Goal: Task Accomplishment & Management: Manage account settings

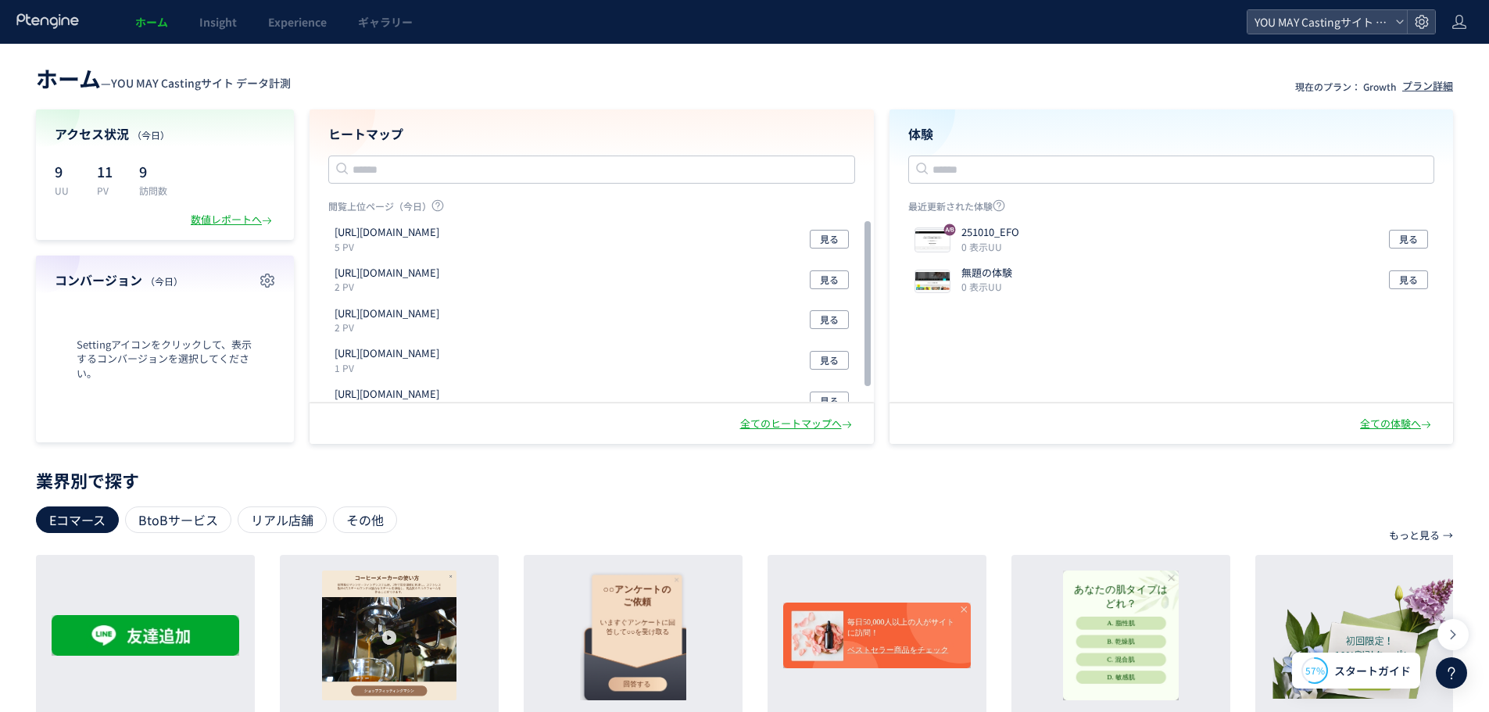
click at [868, 55] on div "ホーム — YOU MAY Castingサイト データ計測 現在のプラン： Growth プラン詳細 アクセス状況 （[DATE]） 9 UU 11 PV …" at bounding box center [744, 532] width 1489 height 977
click at [1417, 20] on icon at bounding box center [1422, 22] width 16 height 16
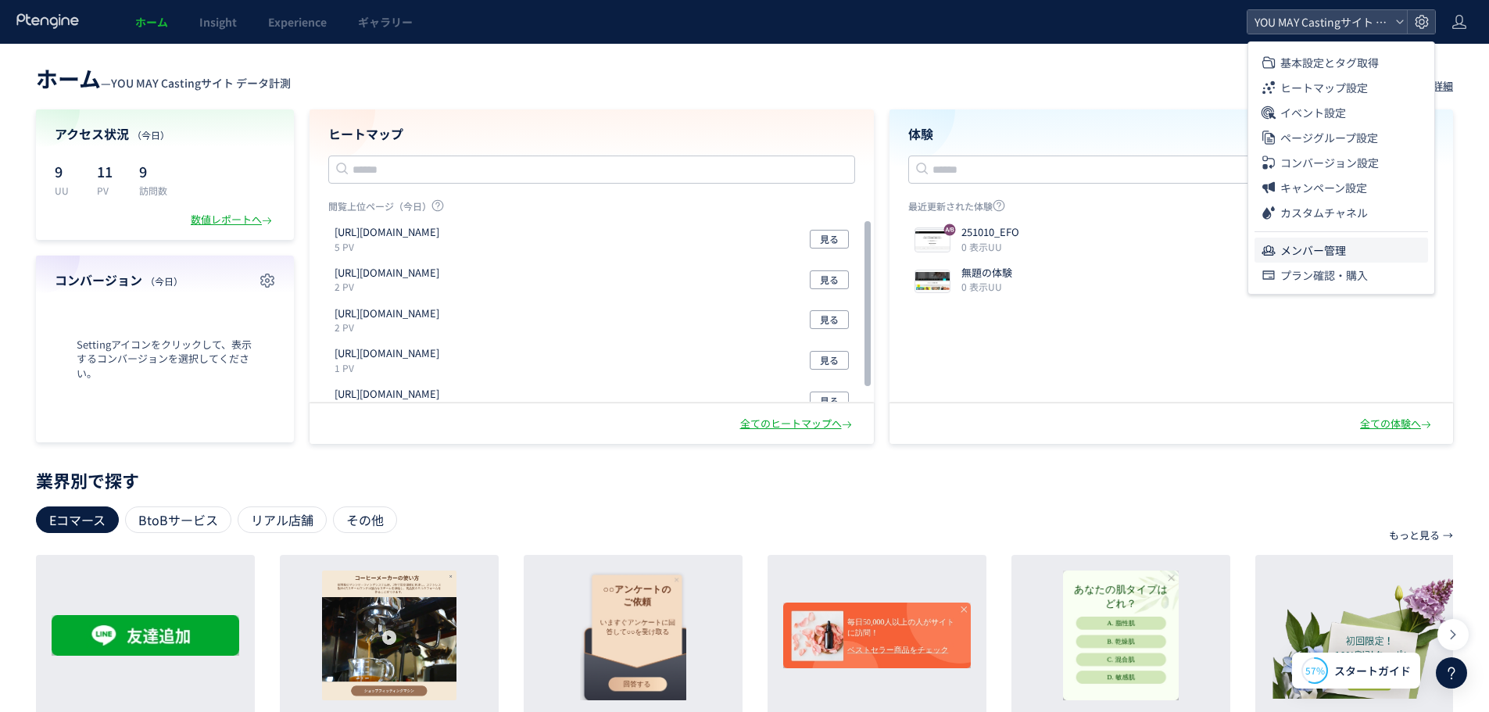
click at [1321, 254] on span "メンバー管理" at bounding box center [1314, 250] width 66 height 25
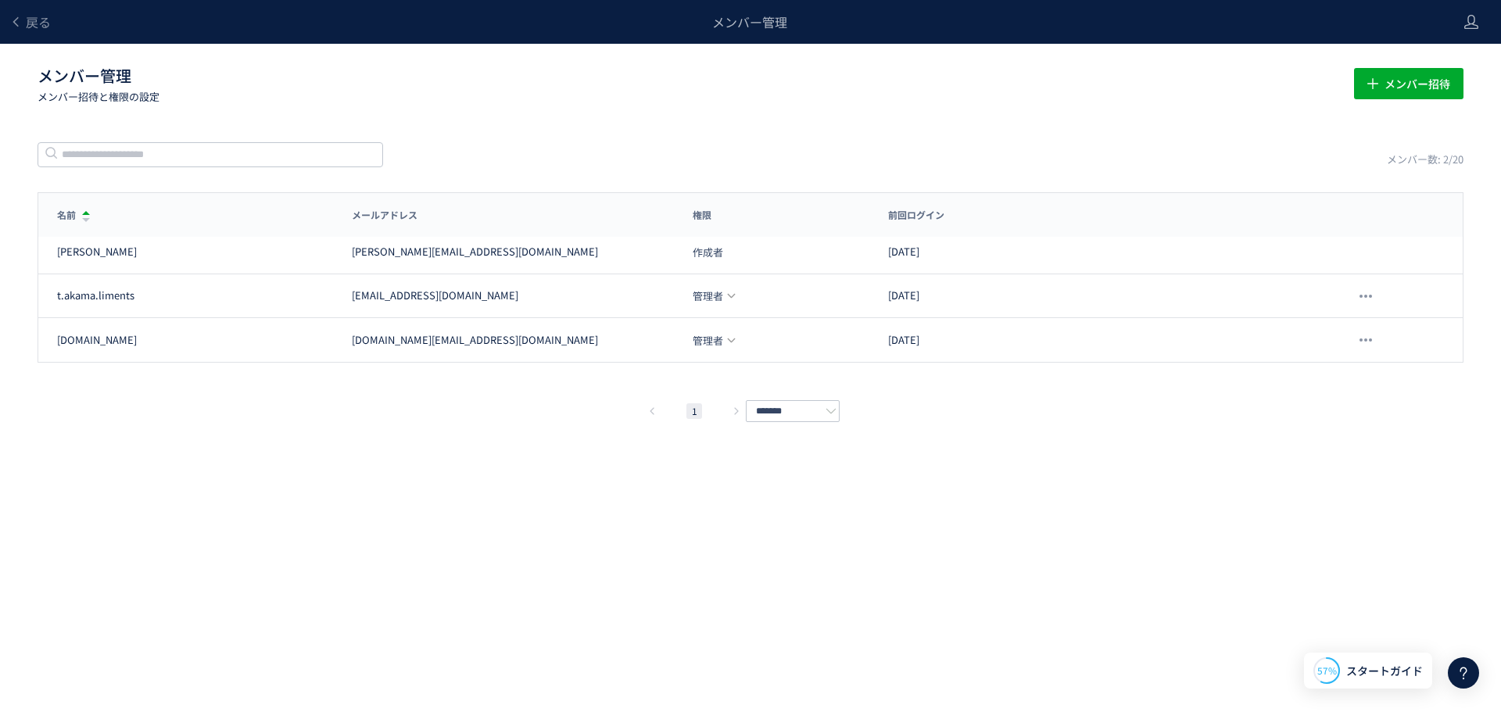
click at [367, 489] on div "戻る メンバー管理 メンバー管理 メンバー招待と権限の設定 メンバー招待 メンバー数: 2/20 名前 メールアドレス 権限 前回ログイン 名前 メールアドレ…" at bounding box center [750, 332] width 1501 height 665
drag, startPoint x: 1180, startPoint y: 460, endPoint x: 1356, endPoint y: 275, distance: 255.5
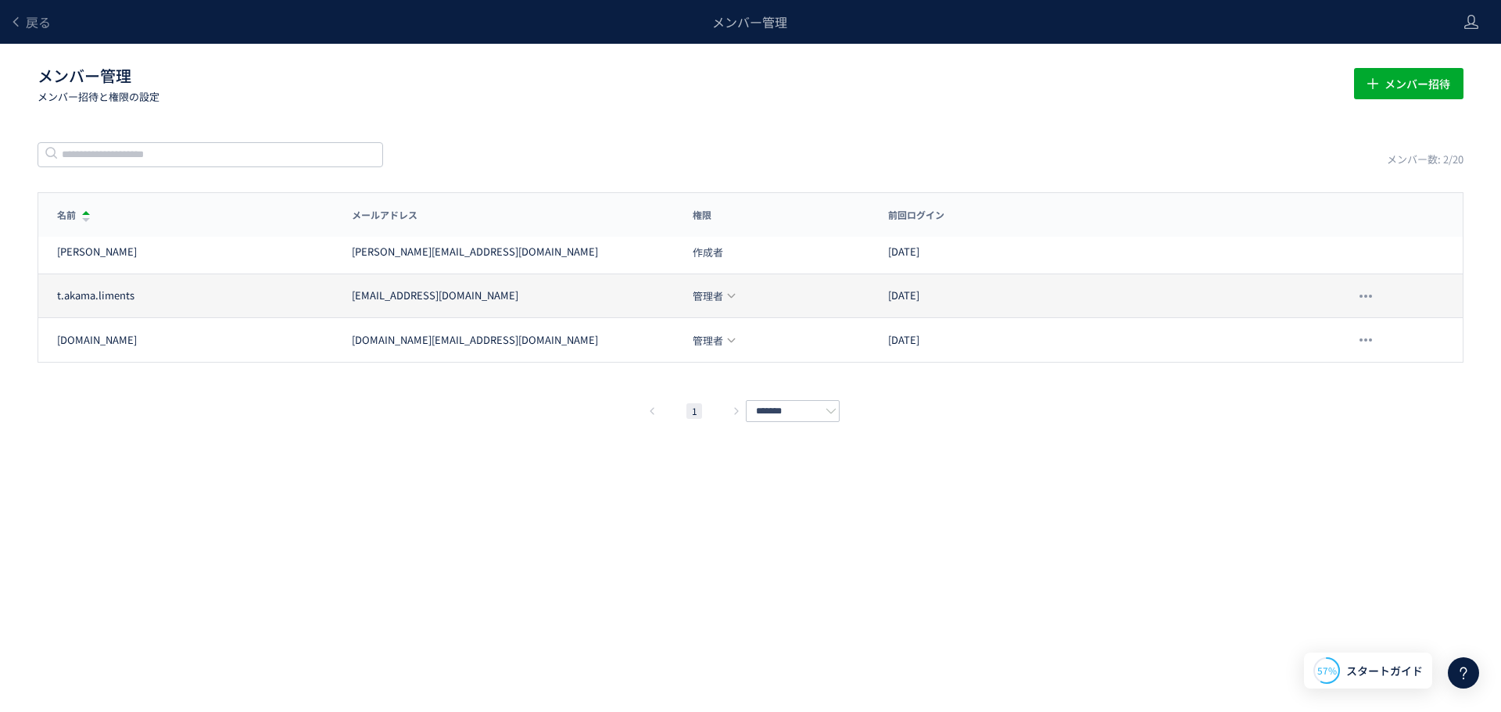
click at [1183, 457] on div "戻る メンバー管理 メンバー管理 メンバー招待と権限の設定 メンバー招待 メンバー数: 2/20 名前 メールアドレス 権限 前回ログイン 名前 メールアドレ…" at bounding box center [750, 332] width 1501 height 665
click at [713, 294] on span "管理者" at bounding box center [708, 296] width 30 height 10
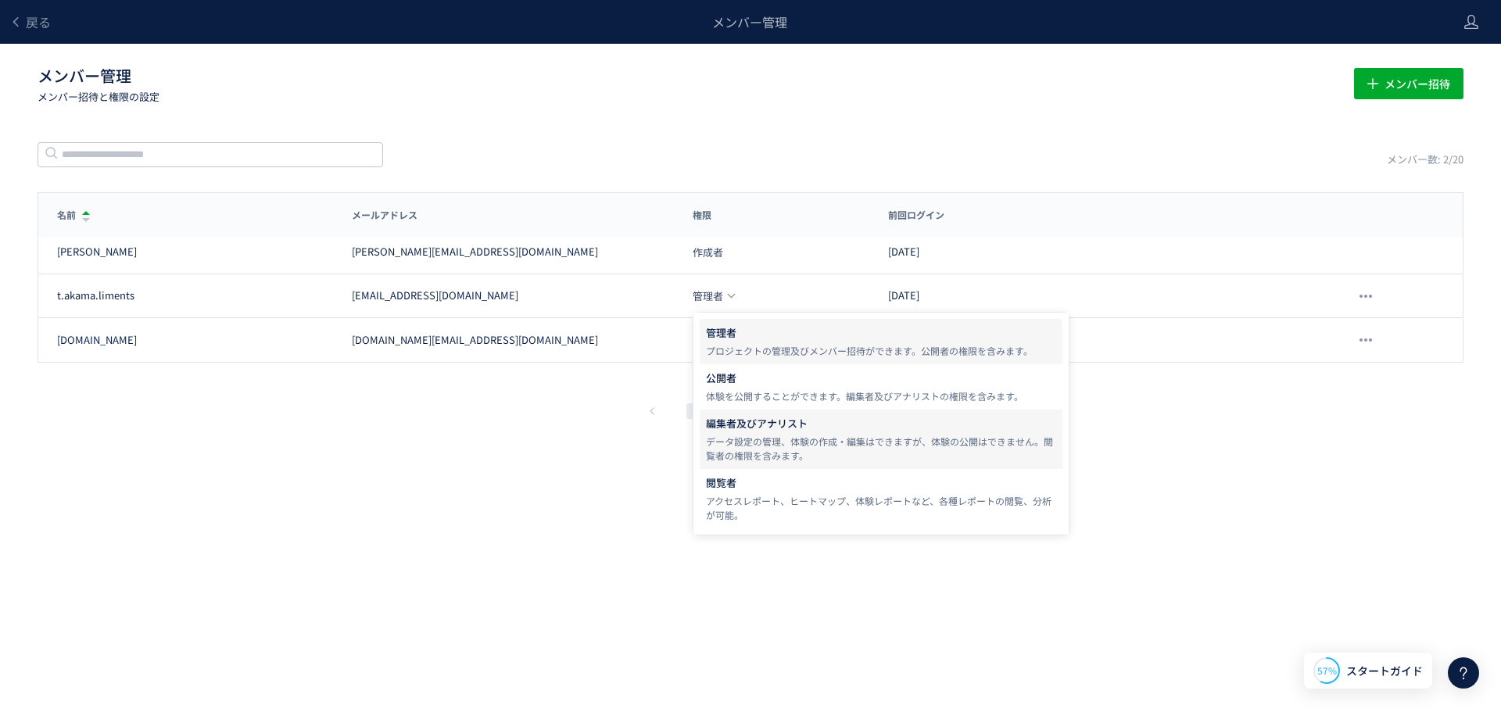
click at [817, 442] on div "データ設定の管理、体験の作成・編集はできますが、体験の公開はできません。閲覧者の権限を含みます。" at bounding box center [881, 449] width 350 height 28
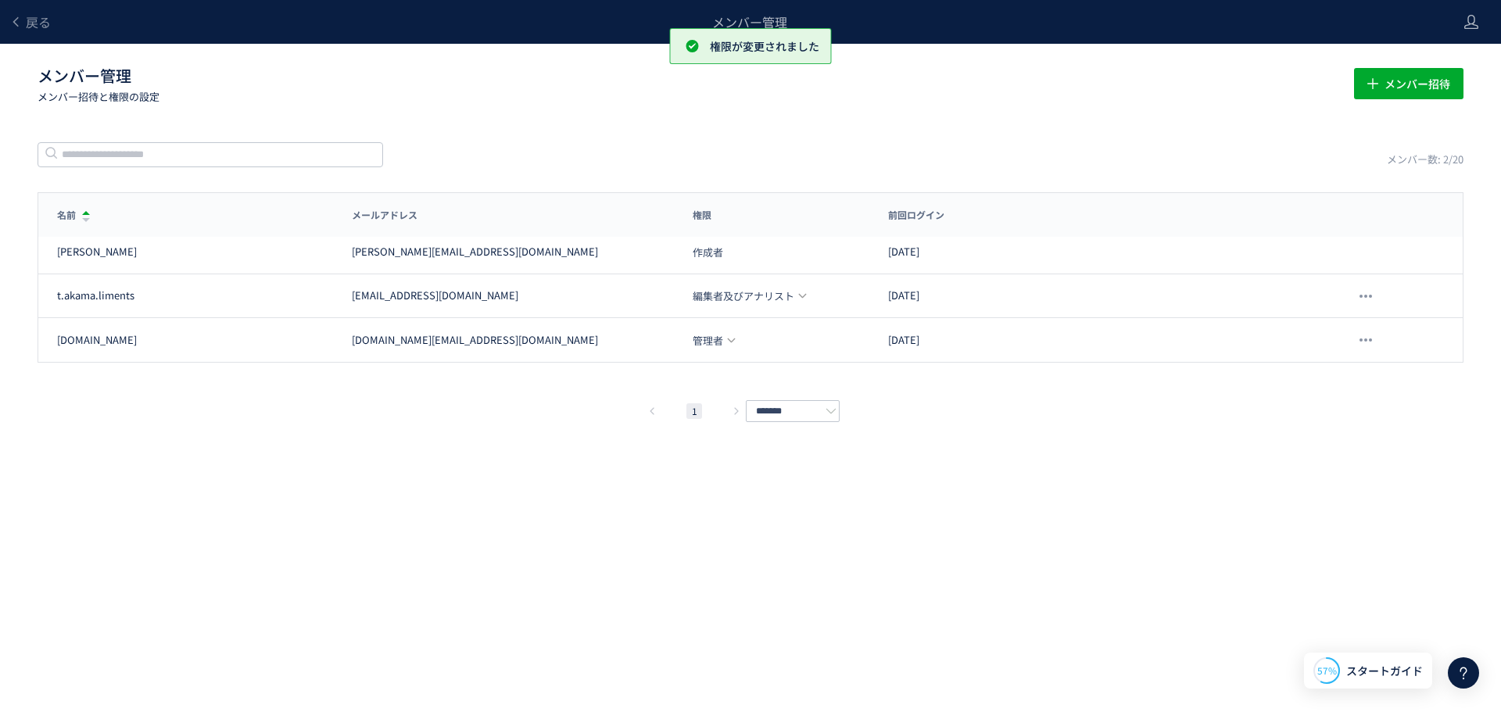
drag, startPoint x: 948, startPoint y: 568, endPoint x: 953, endPoint y: 557, distance: 11.2
click at [949, 568] on div "戻る メンバー管理 メンバー管理 メンバー招待と権限の設定 メンバー招待 メンバー数: 2/20 名前 メールアドレス 権限 前回ログイン 名前 メールアドレ…" at bounding box center [750, 332] width 1501 height 665
click at [1077, 86] on h1 "メンバー管理 メンバー招待と権限の設定" at bounding box center [687, 84] width 1298 height 39
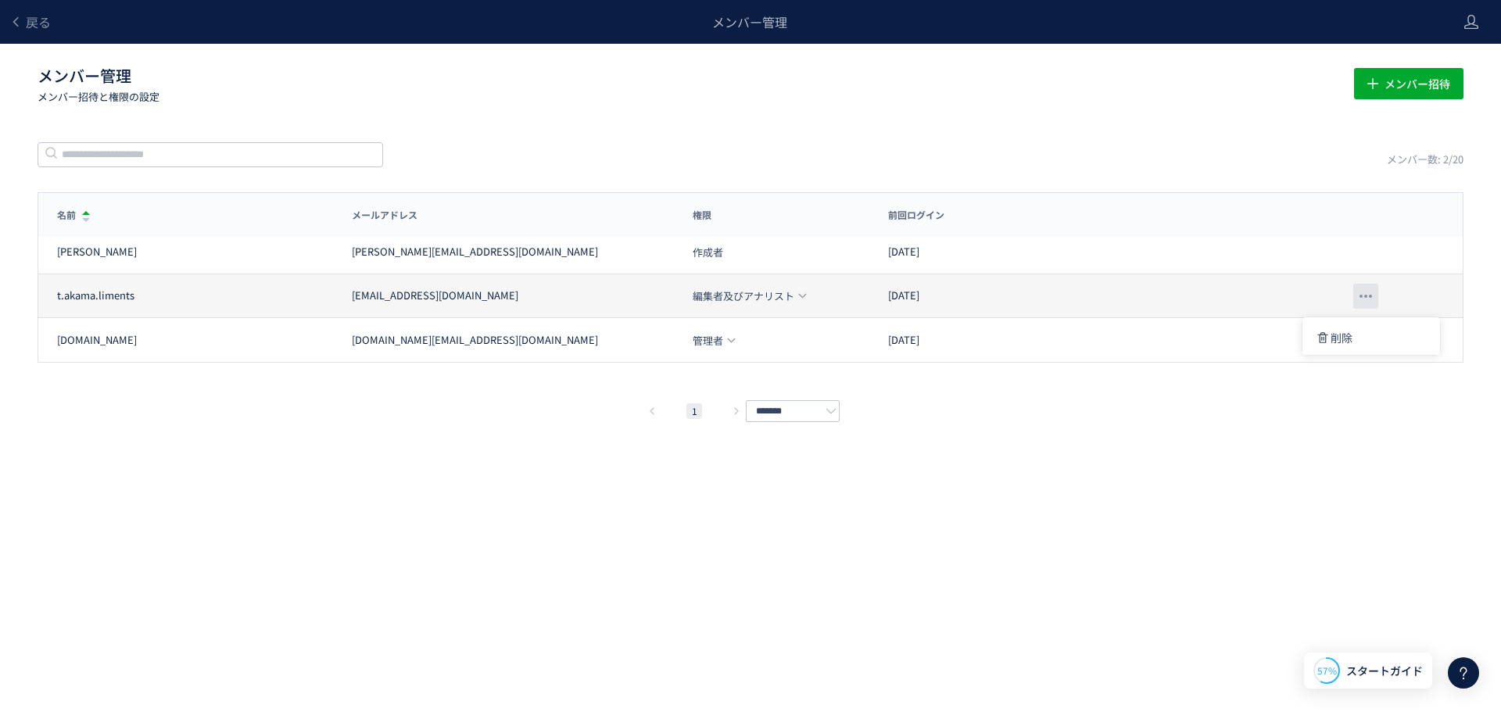
click at [1366, 301] on div at bounding box center [1365, 296] width 25 height 25
drag, startPoint x: 506, startPoint y: 294, endPoint x: 350, endPoint y: 292, distance: 155.6
click at [352, 292] on div "[EMAIL_ADDRESS][DOMAIN_NAME]" at bounding box center [513, 295] width 323 height 15
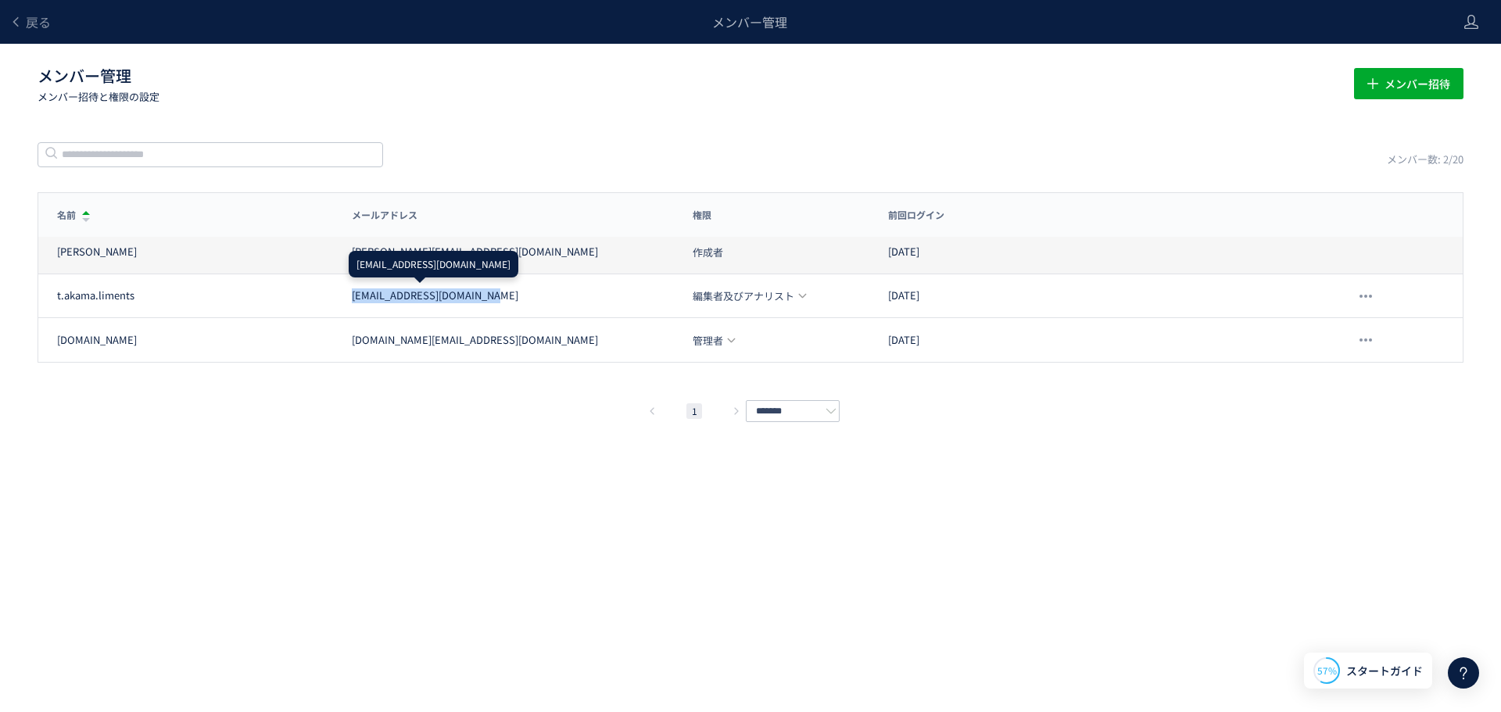
copy div "[EMAIL_ADDRESS][DOMAIN_NAME]"
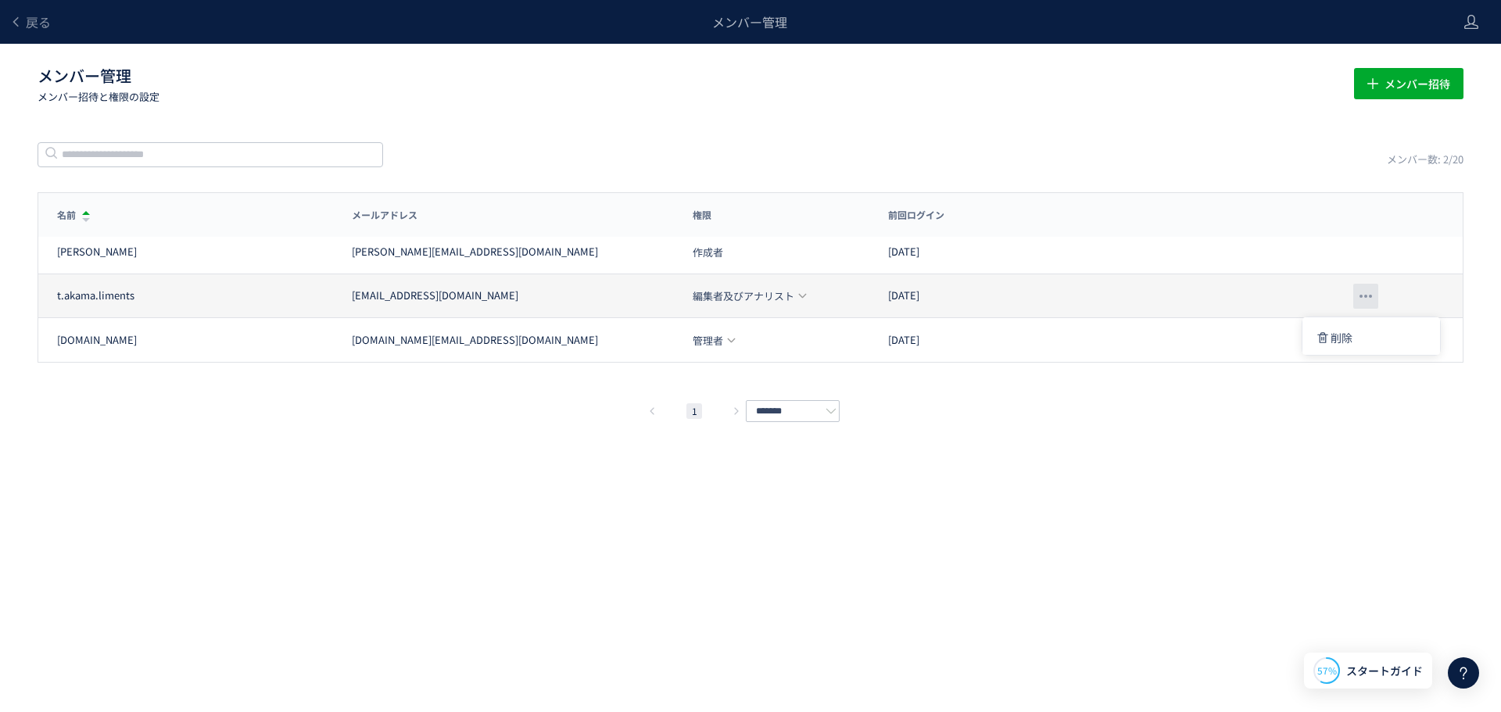
click at [1365, 295] on span at bounding box center [1365, 296] width 3 height 3
click at [1373, 299] on div at bounding box center [1365, 296] width 25 height 25
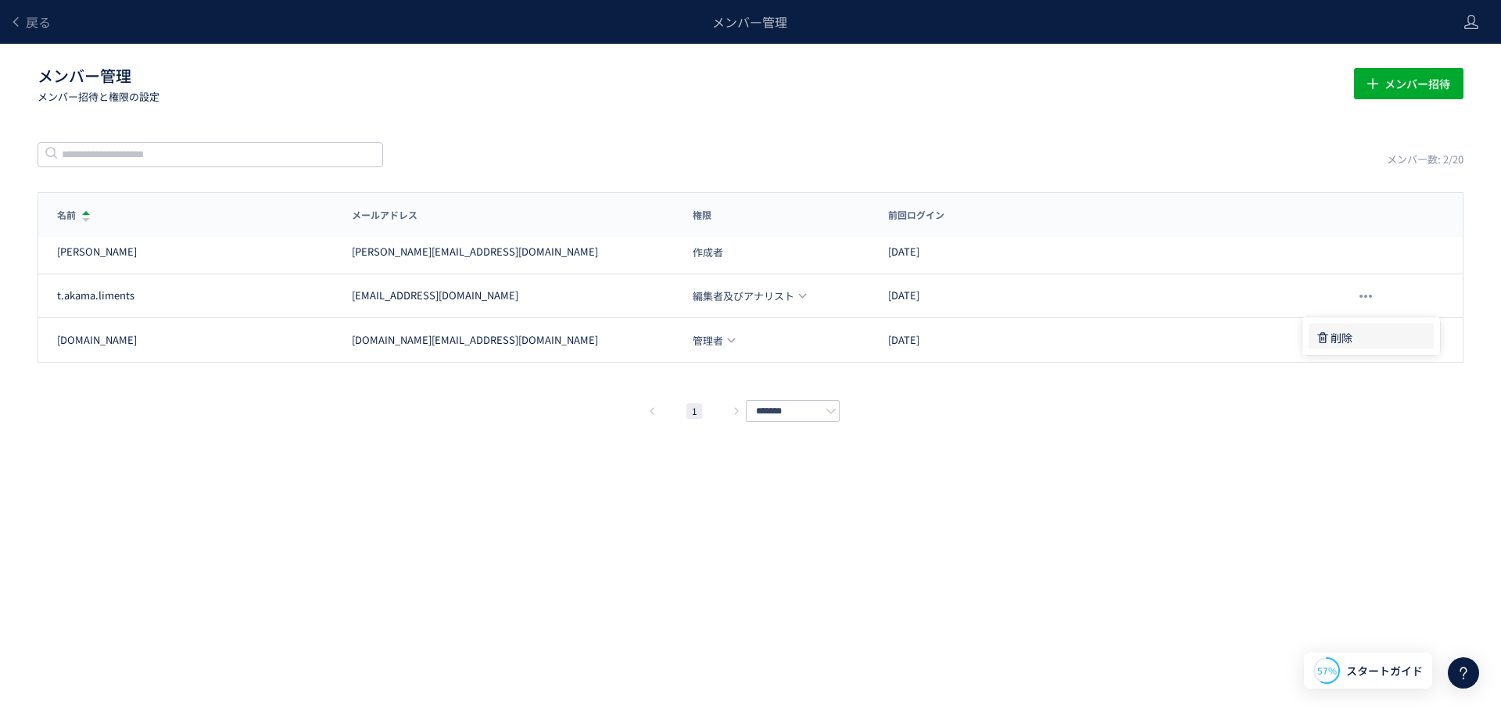
click at [1367, 336] on div "削除" at bounding box center [1366, 338] width 103 height 28
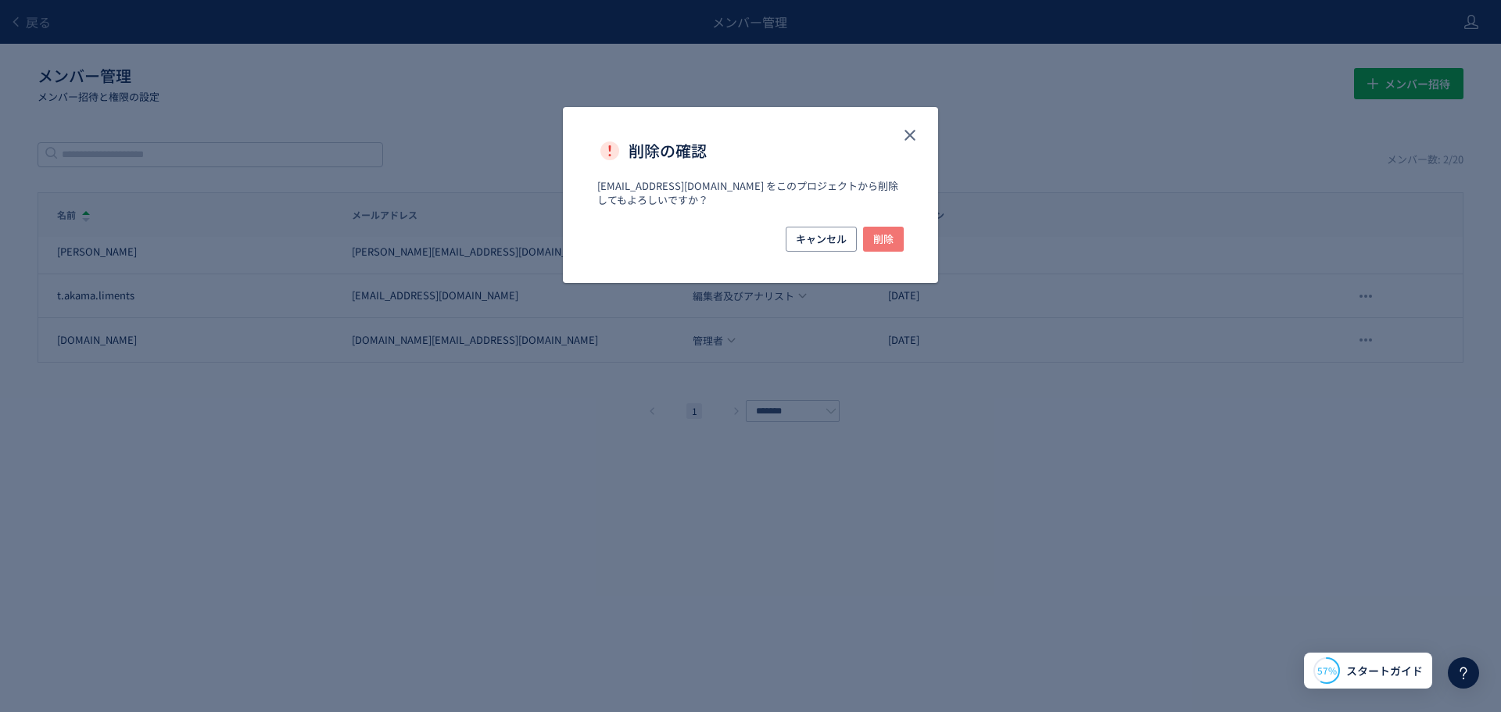
click at [887, 242] on span "削除" at bounding box center [883, 239] width 20 height 25
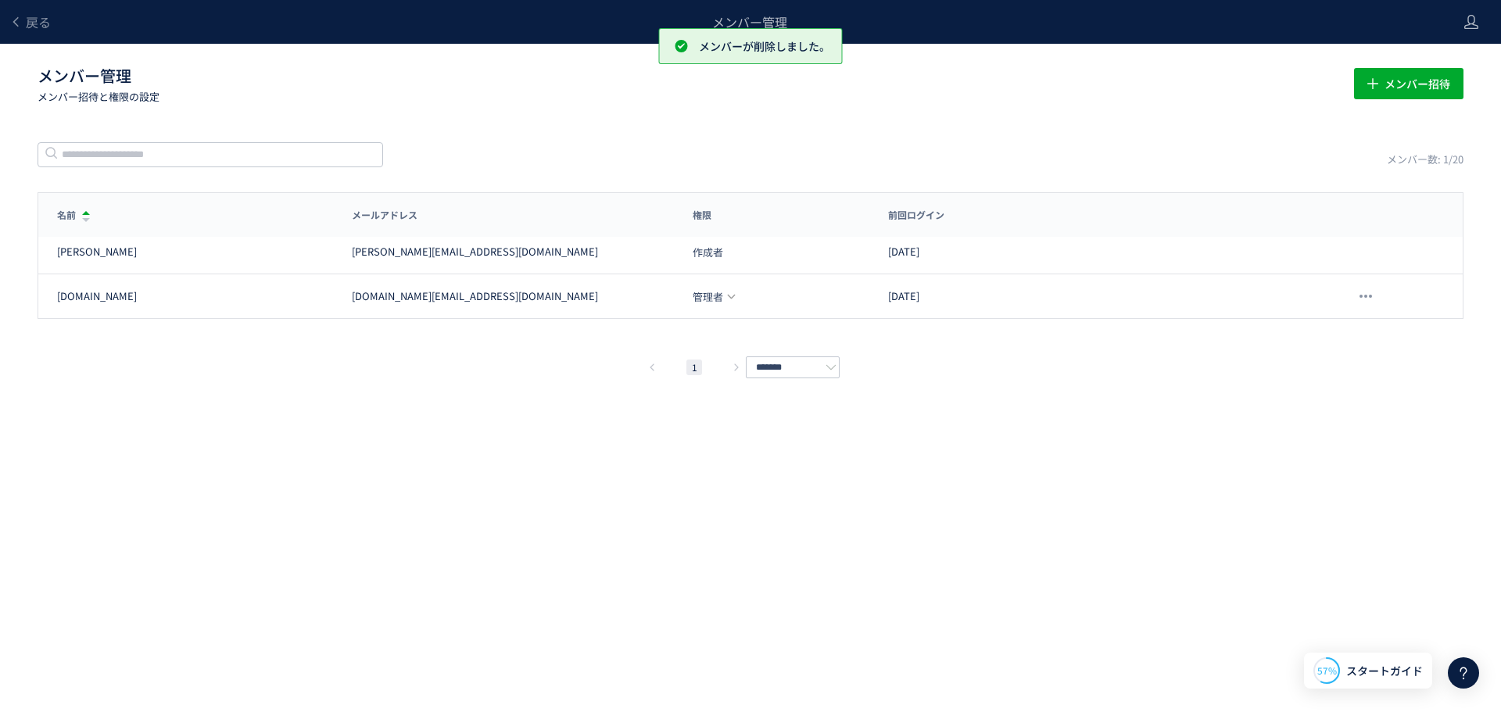
drag, startPoint x: 474, startPoint y: 482, endPoint x: 313, endPoint y: 172, distance: 349.7
click at [459, 439] on div "戻る メンバー管理 メンバー管理 メンバー招待と権限の設定 メンバー招待 メンバー数: 1/20 名前 メールアドレス 権限 前回ログイン 名前 メールアドレ…" at bounding box center [750, 332] width 1501 height 665
click at [1266, 104] on div "戻る メンバー管理 メンバー管理 メンバー招待と権限の設定 メンバー招待 メンバー数: 1/20 名前 メールアドレス 権限 前回ログイン 名前 メールアドレ…" at bounding box center [750, 332] width 1501 height 665
click at [1413, 89] on span "メンバー招待" at bounding box center [1418, 83] width 66 height 31
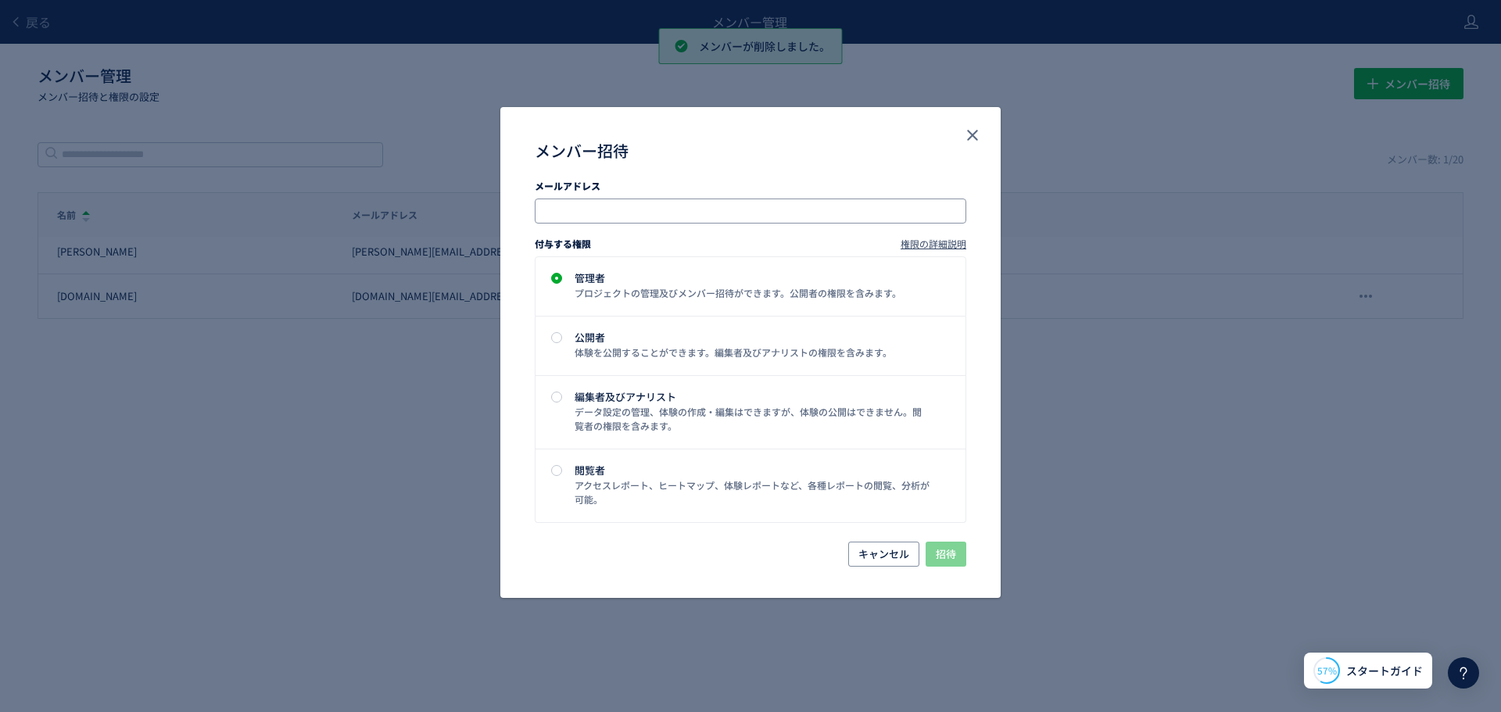
click at [668, 213] on input "メンバー招待" at bounding box center [752, 211] width 419 height 19
paste input "**********"
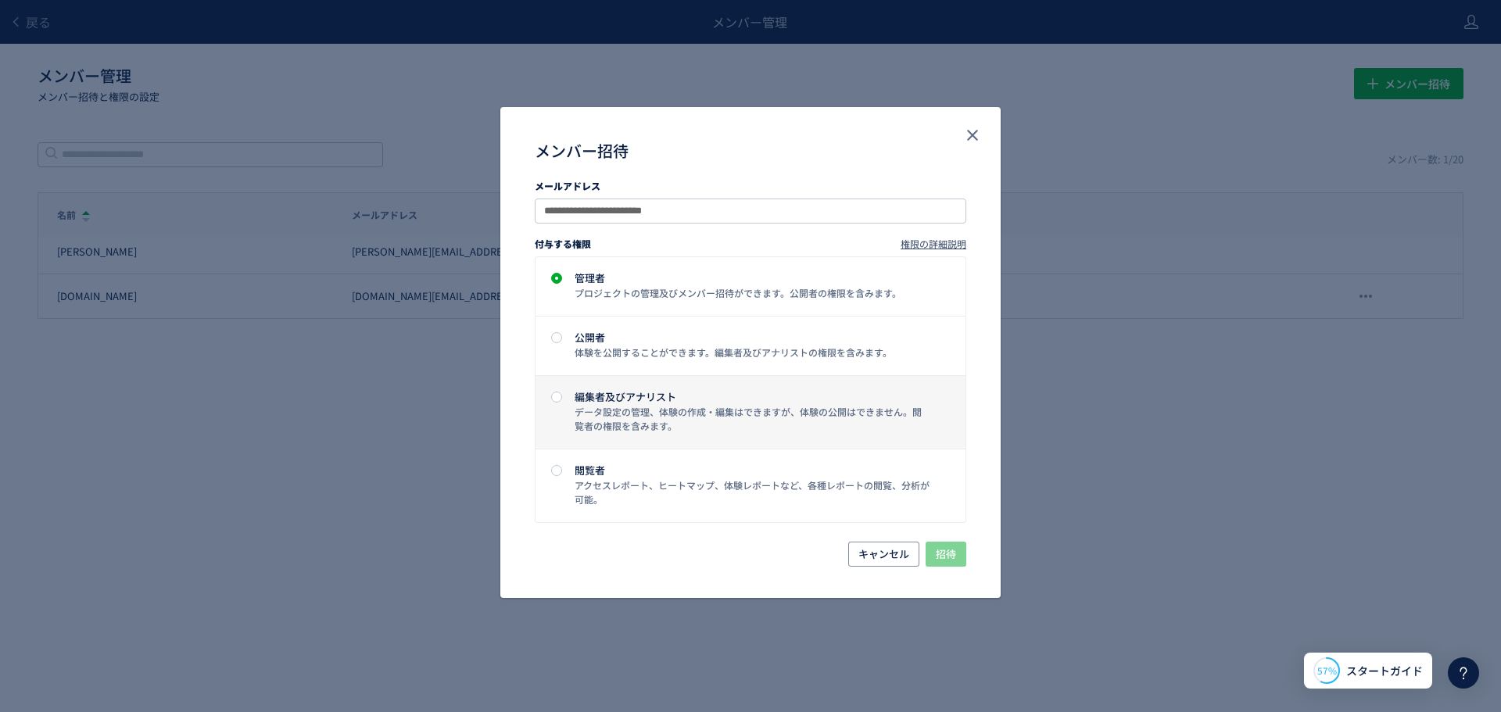
type input "**********"
click at [667, 408] on div "データ設定の管理、体験の作成・編集はできますが、体験の公開はできません。閲覧者の権限を含みます。" at bounding box center [753, 419] width 356 height 28
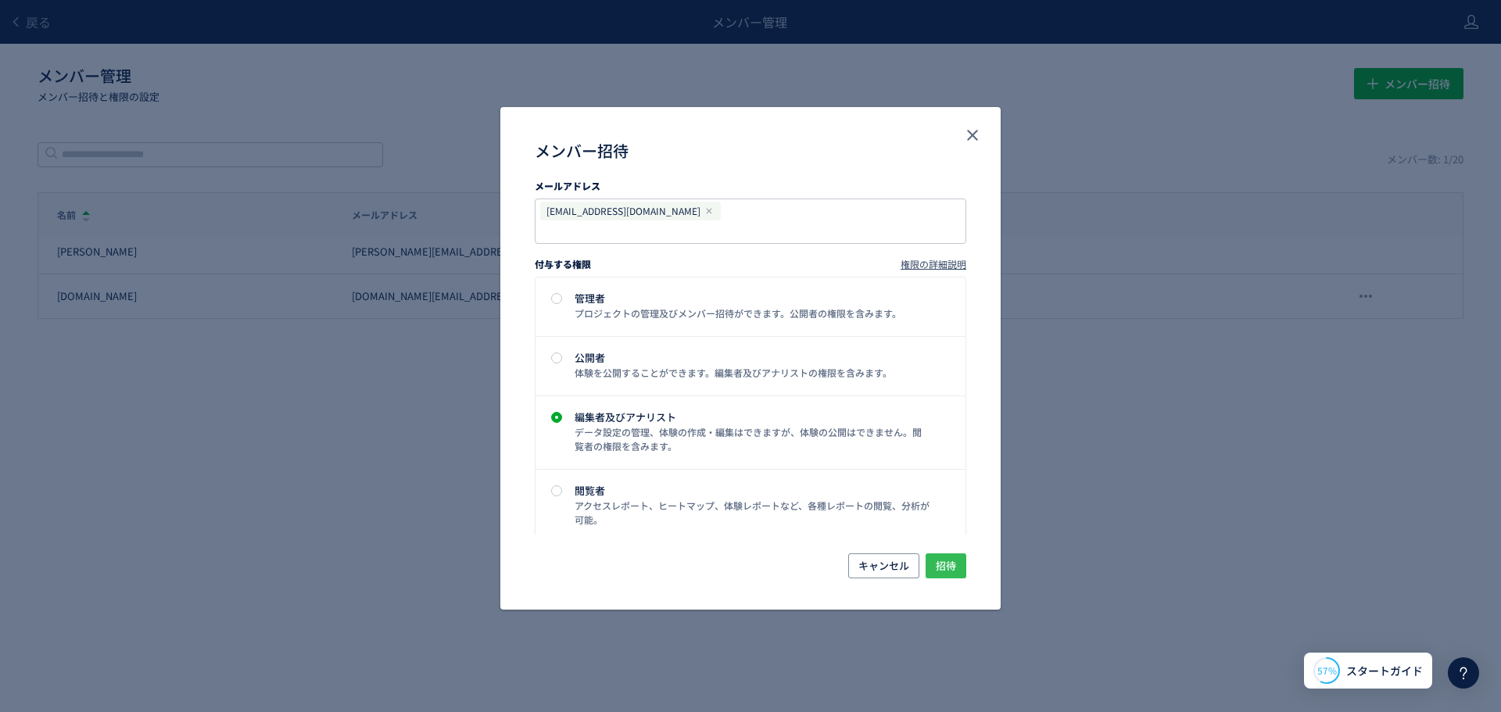
click at [951, 555] on span "招待" at bounding box center [946, 565] width 20 height 25
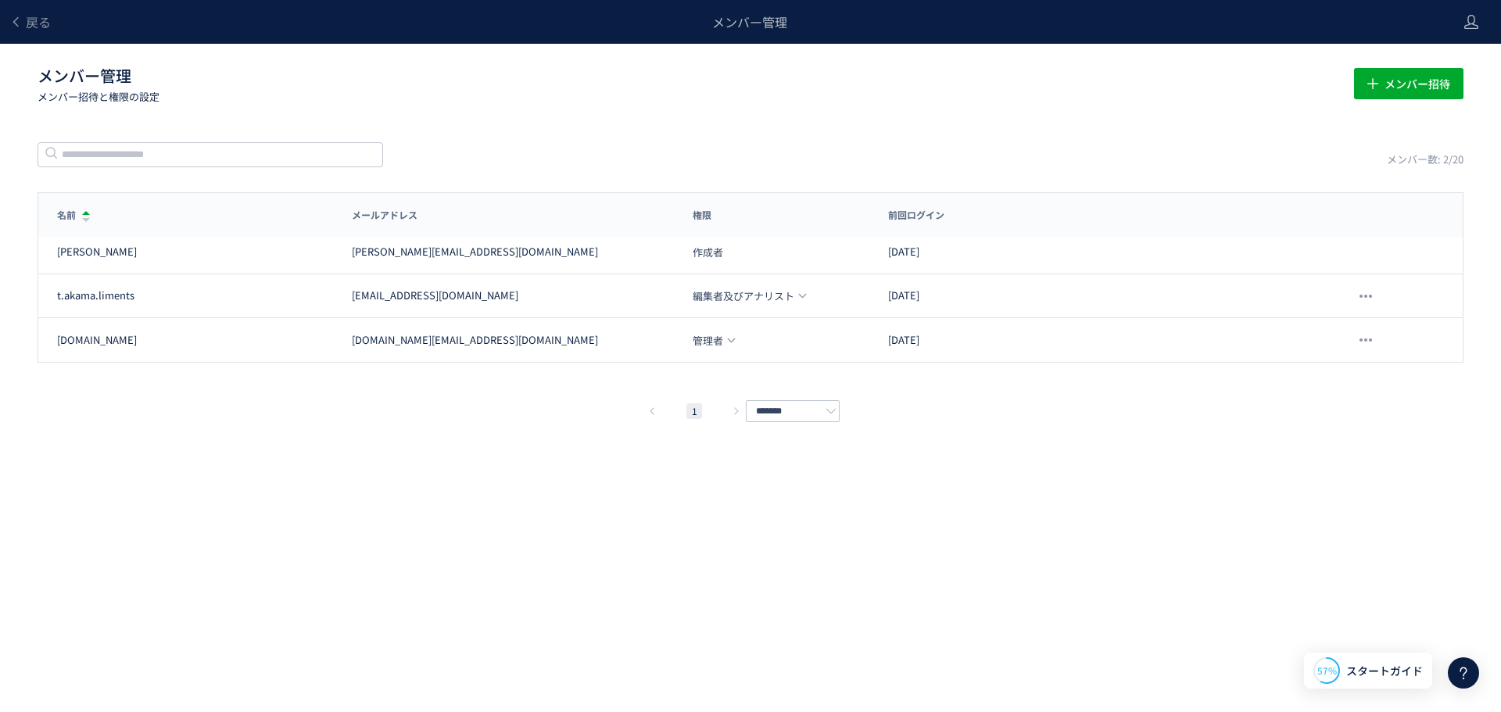
drag, startPoint x: 474, startPoint y: 515, endPoint x: 521, endPoint y: 482, distance: 57.7
click at [500, 494] on div "戻る メンバー管理 メンバー管理 メンバー招待と権限の設定 メンバー招待 メンバー数: 2/20 名前 メールアドレス 権限 前回ログイン 名前 メールアドレ…" at bounding box center [750, 332] width 1501 height 665
click at [1431, 89] on span "メンバー招待" at bounding box center [1418, 83] width 66 height 31
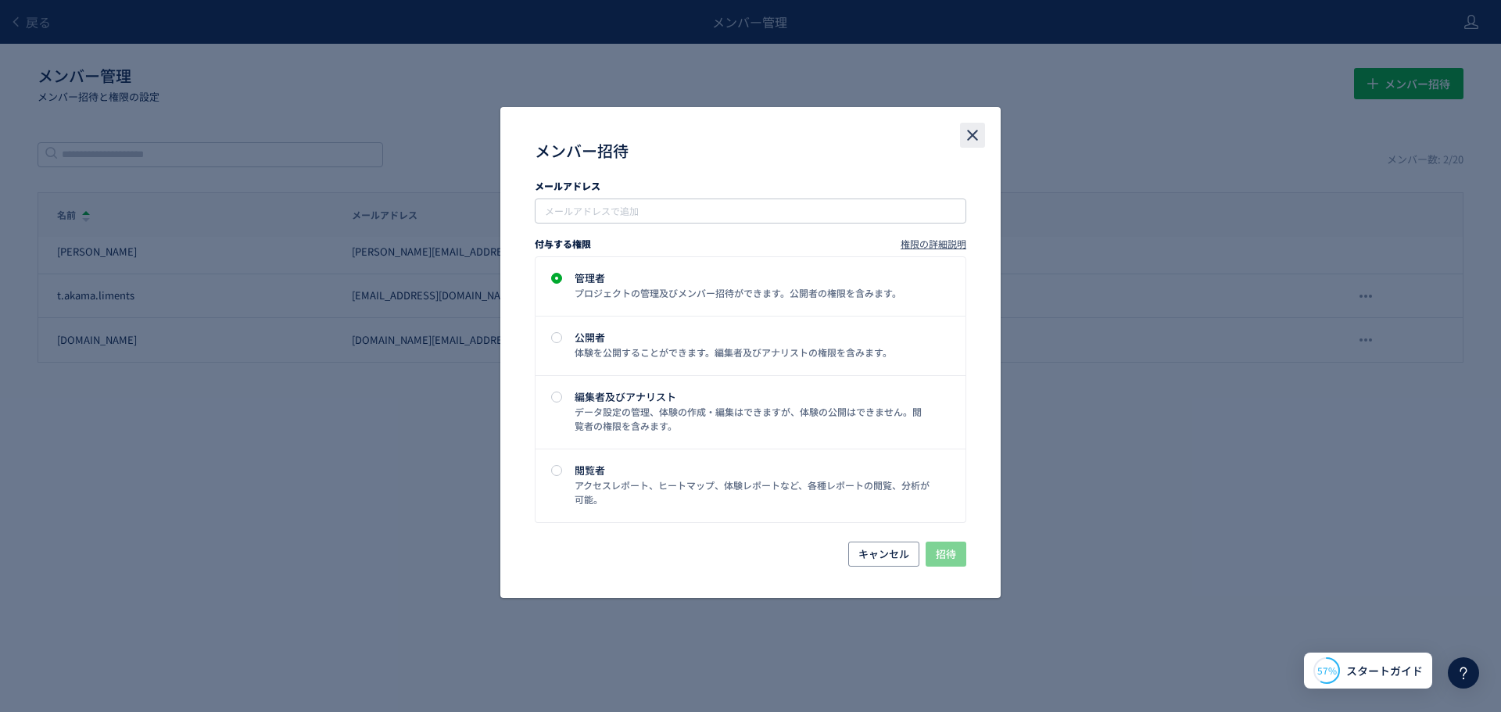
click at [979, 133] on icon "close" at bounding box center [972, 135] width 19 height 19
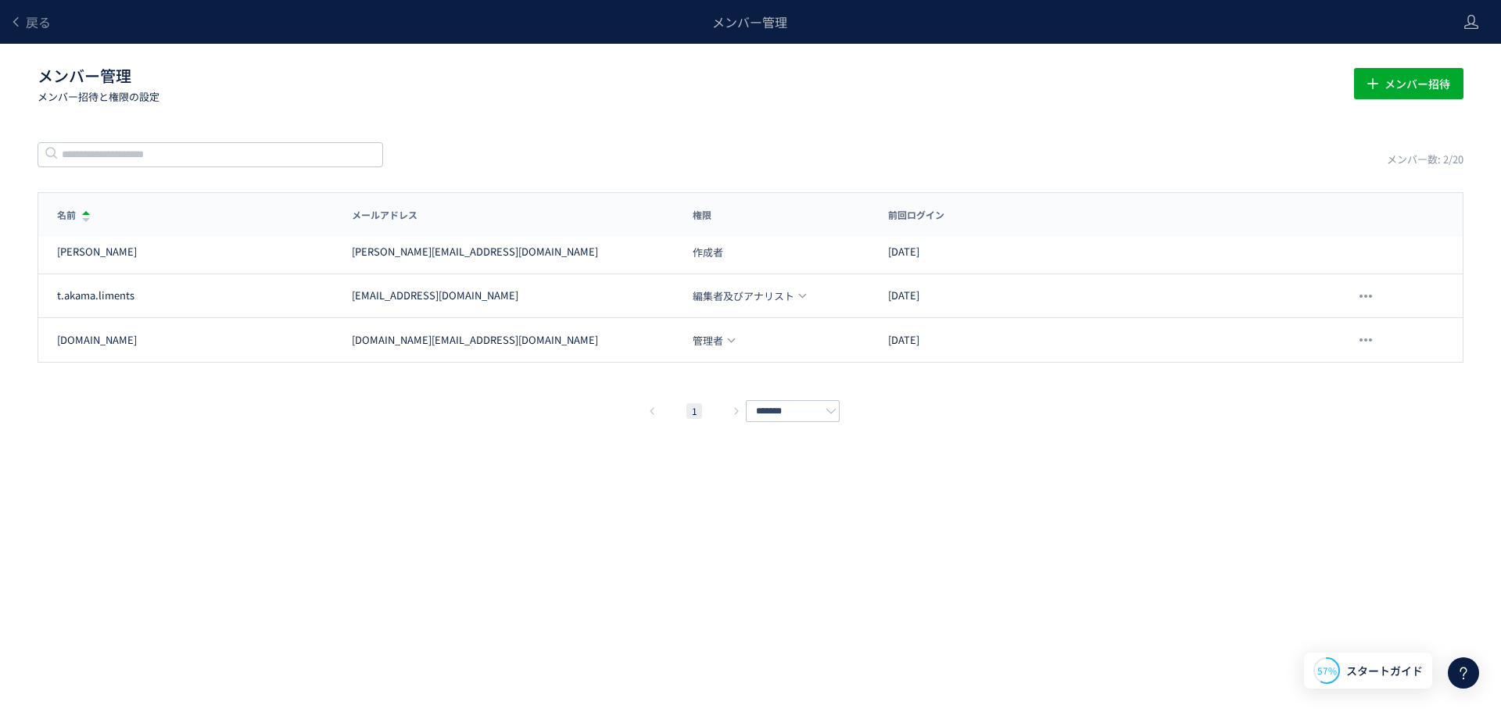
click at [988, 521] on div "戻る メンバー管理 メンバー管理 メンバー招待と権限の設定 メンバー招待 メンバー数: 2/20 名前 メールアドレス 権限 前回ログイン 名前 メールアドレ…" at bounding box center [750, 332] width 1501 height 665
click at [464, 602] on div "戻る メンバー管理 メンバー管理 メンバー招待と権限の設定 メンバー招待 メンバー数: 2/20 名前 メールアドレス 権限 前回ログイン 名前 メールアドレ…" at bounding box center [750, 332] width 1501 height 665
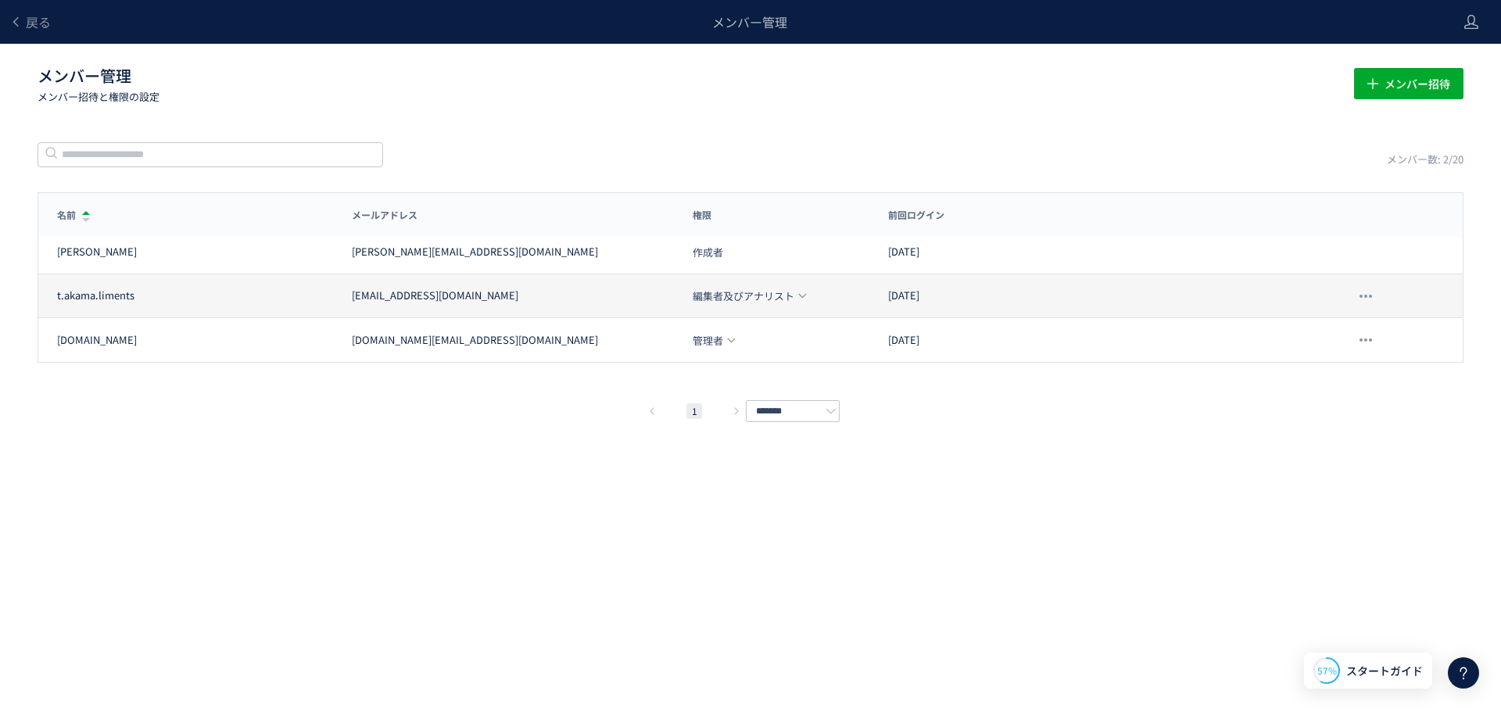
click at [799, 297] on icon at bounding box center [802, 296] width 10 height 10
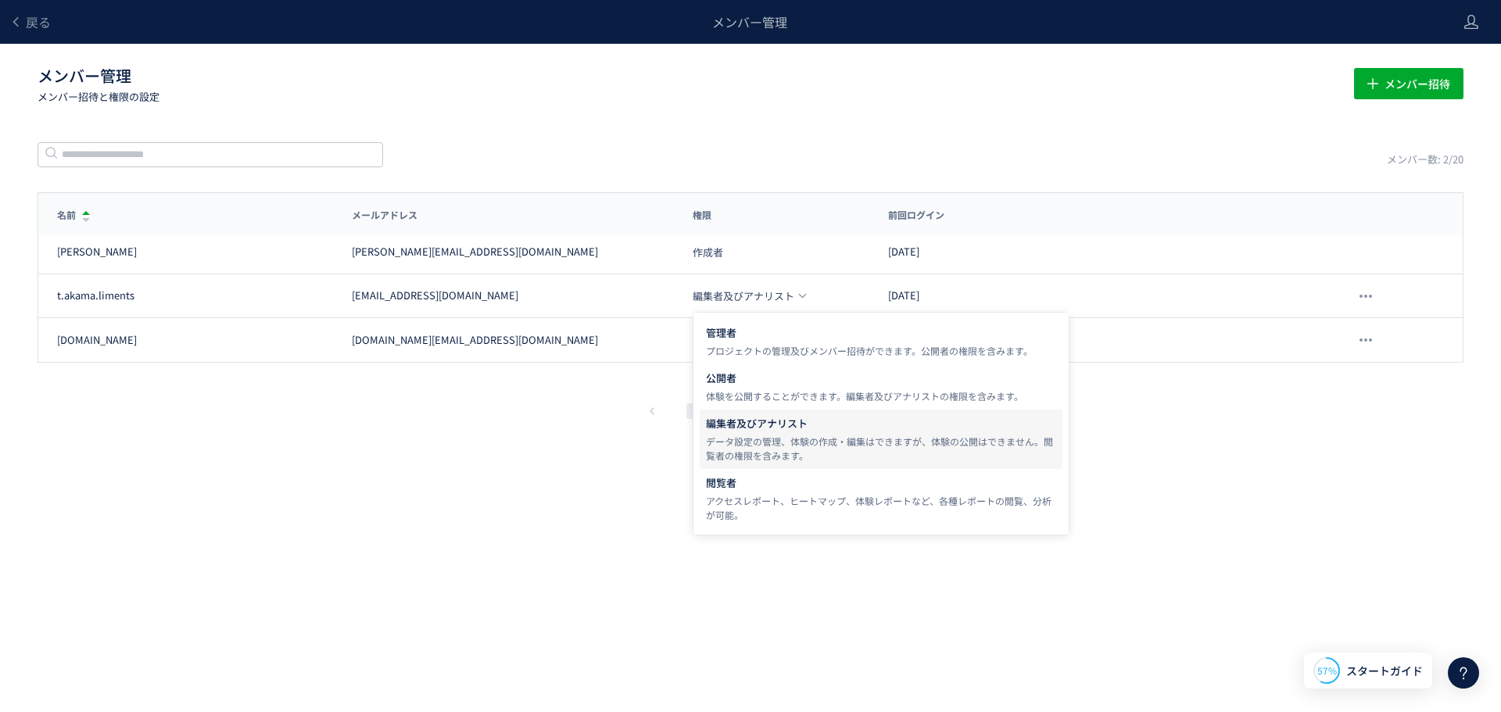
drag, startPoint x: 1363, startPoint y: 517, endPoint x: 1354, endPoint y: 490, distance: 27.9
click at [1362, 517] on div "戻る メンバー管理 メンバー管理 メンバー招待と権限の設定 メンバー招待 メンバー数: 2/20 名前 メールアドレス 権限 前回ログイン 名前 メールアドレ…" at bounding box center [750, 332] width 1501 height 665
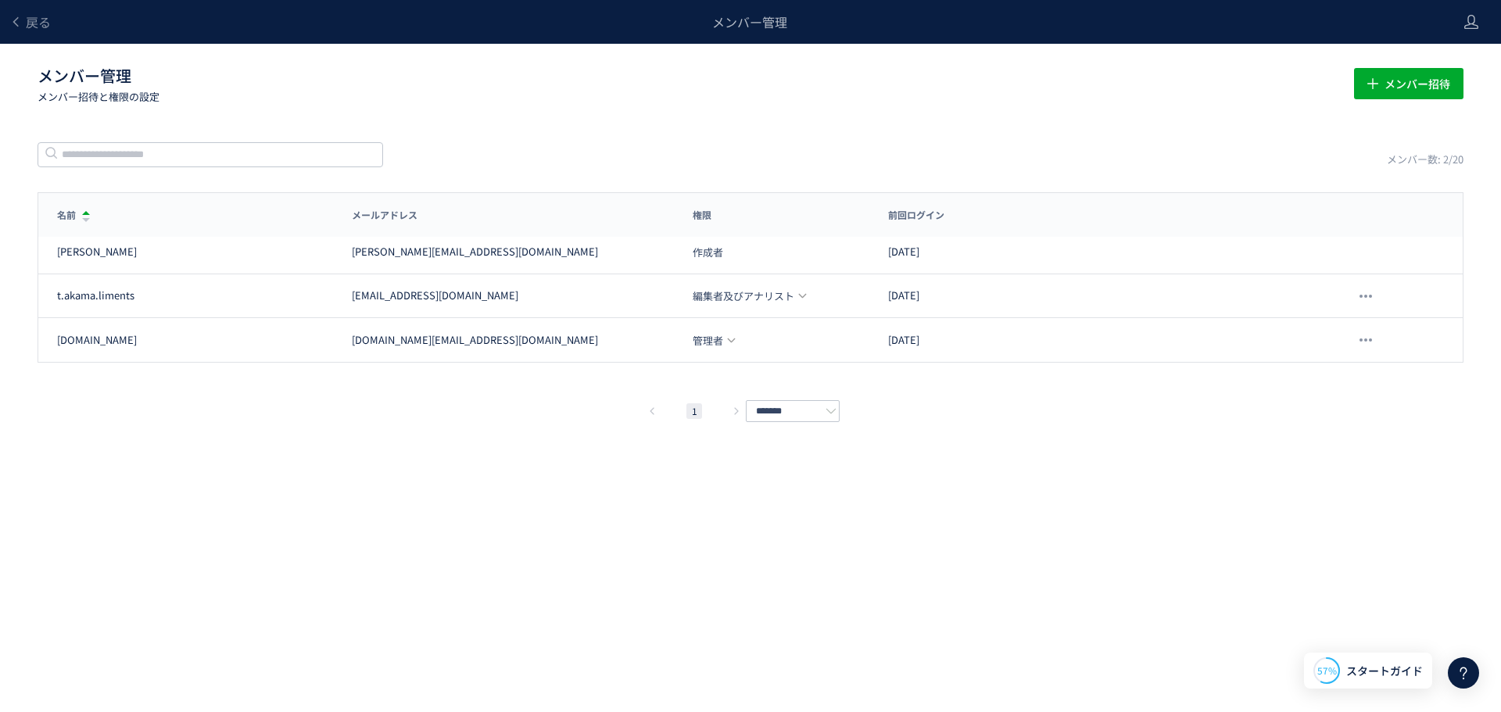
click at [1331, 451] on div "戻る メンバー管理 メンバー管理 メンバー招待と権限の設定 メンバー招待 メンバー数: 2/20 名前 メールアドレス 権限 前回ログイン 名前 メールアドレ…" at bounding box center [750, 332] width 1501 height 665
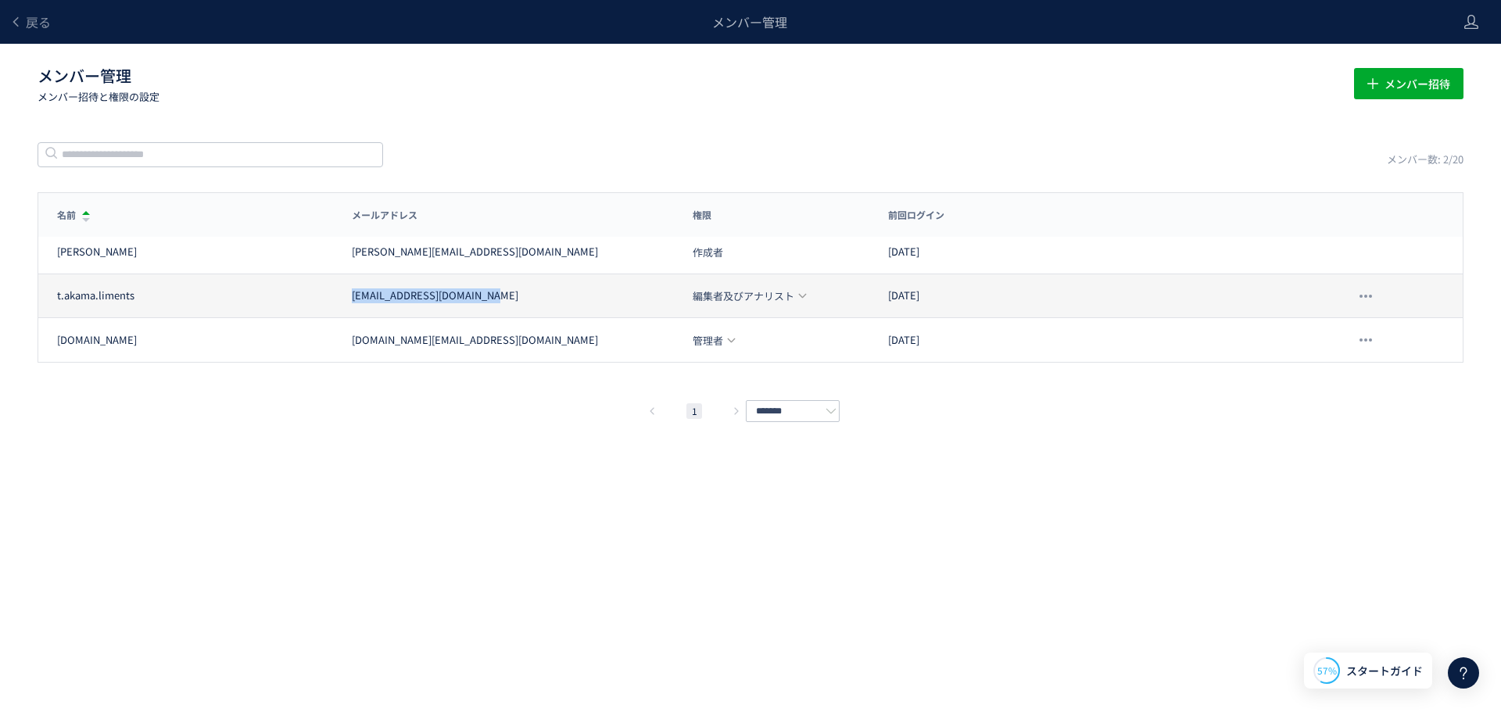
drag, startPoint x: 491, startPoint y: 298, endPoint x: 346, endPoint y: 301, distance: 145.4
click at [346, 301] on div "[EMAIL_ADDRESS][DOMAIN_NAME]" at bounding box center [504, 295] width 342 height 15
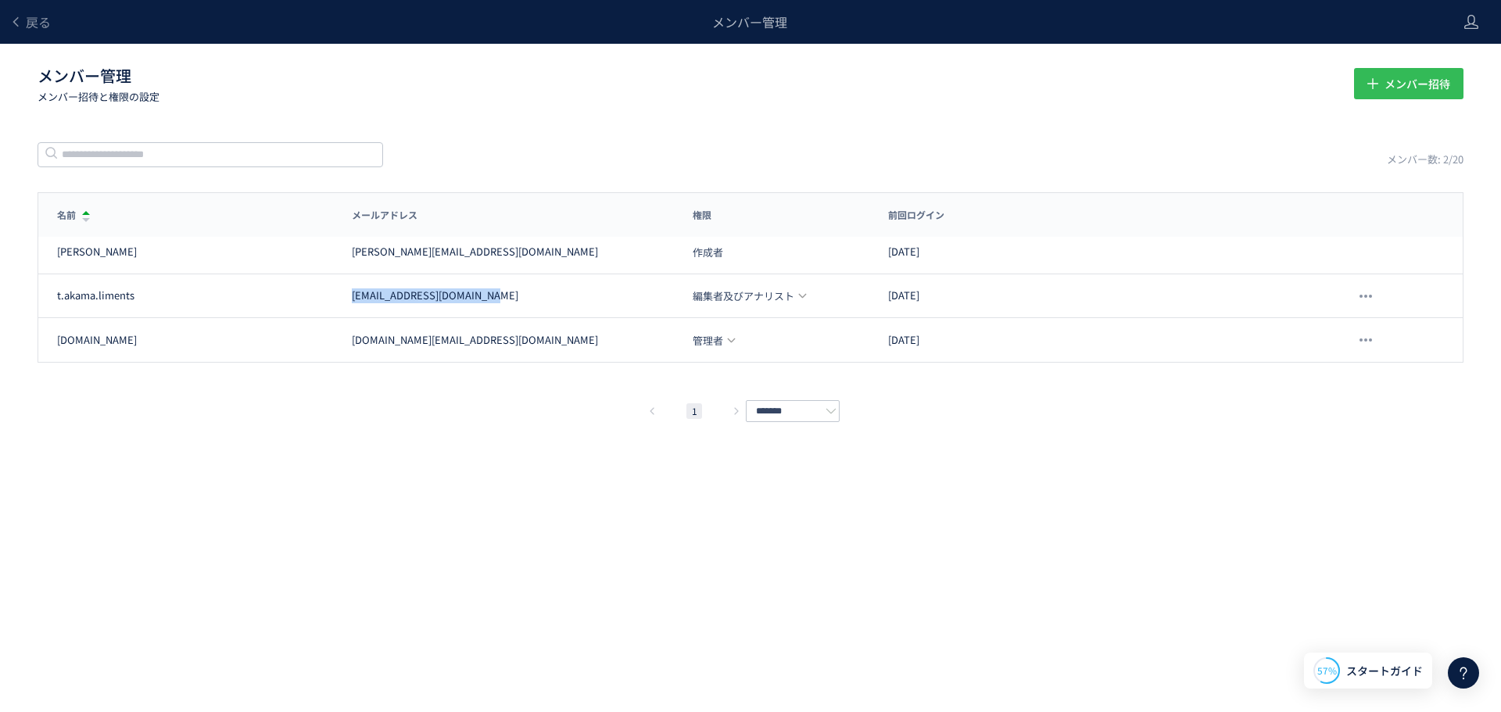
copy div "[EMAIL_ADDRESS][DOMAIN_NAME]"
click at [1451, 88] on button "メンバー招待" at bounding box center [1408, 83] width 109 height 31
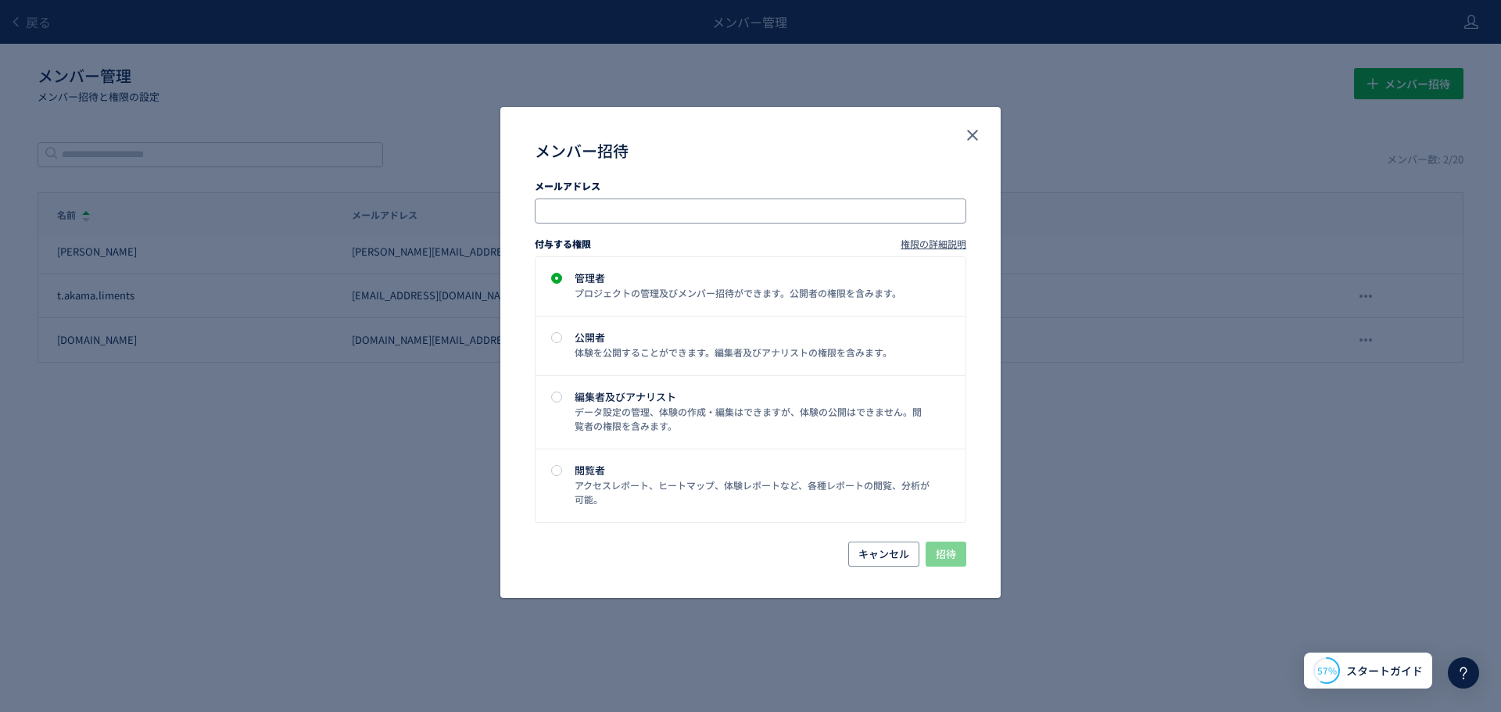
click at [727, 214] on input "メンバー招待" at bounding box center [752, 211] width 419 height 19
paste input "**********"
type input "**********"
click at [665, 400] on div "編集者及びアナリスト" at bounding box center [753, 397] width 356 height 10
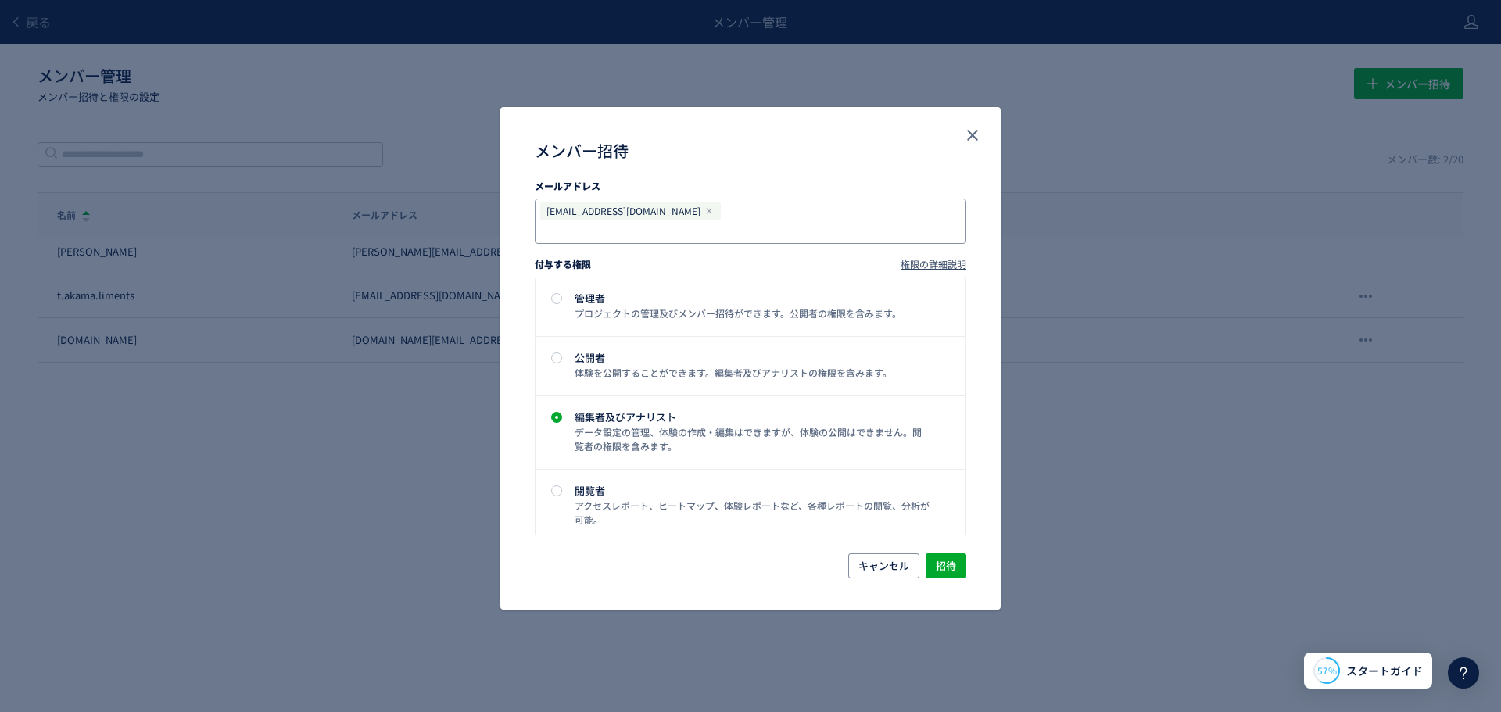
click at [704, 208] on icon "メンバー招待" at bounding box center [708, 210] width 9 height 9
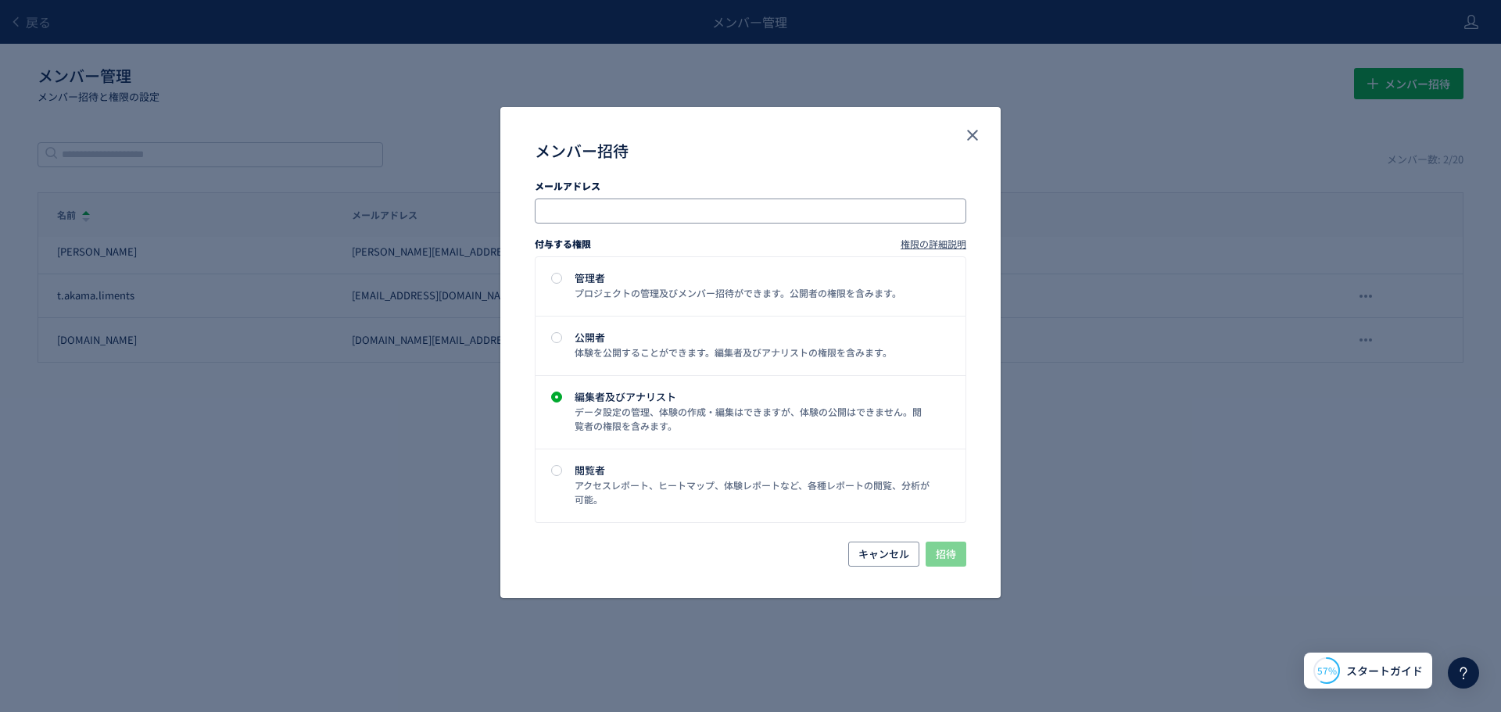
click at [687, 213] on input "メンバー招待" at bounding box center [752, 211] width 419 height 19
click at [632, 213] on input "メンバー招待" at bounding box center [752, 211] width 419 height 19
paste input "**********"
type input "**********"
click at [781, 571] on div "キャンセル 招待" at bounding box center [750, 570] width 500 height 56
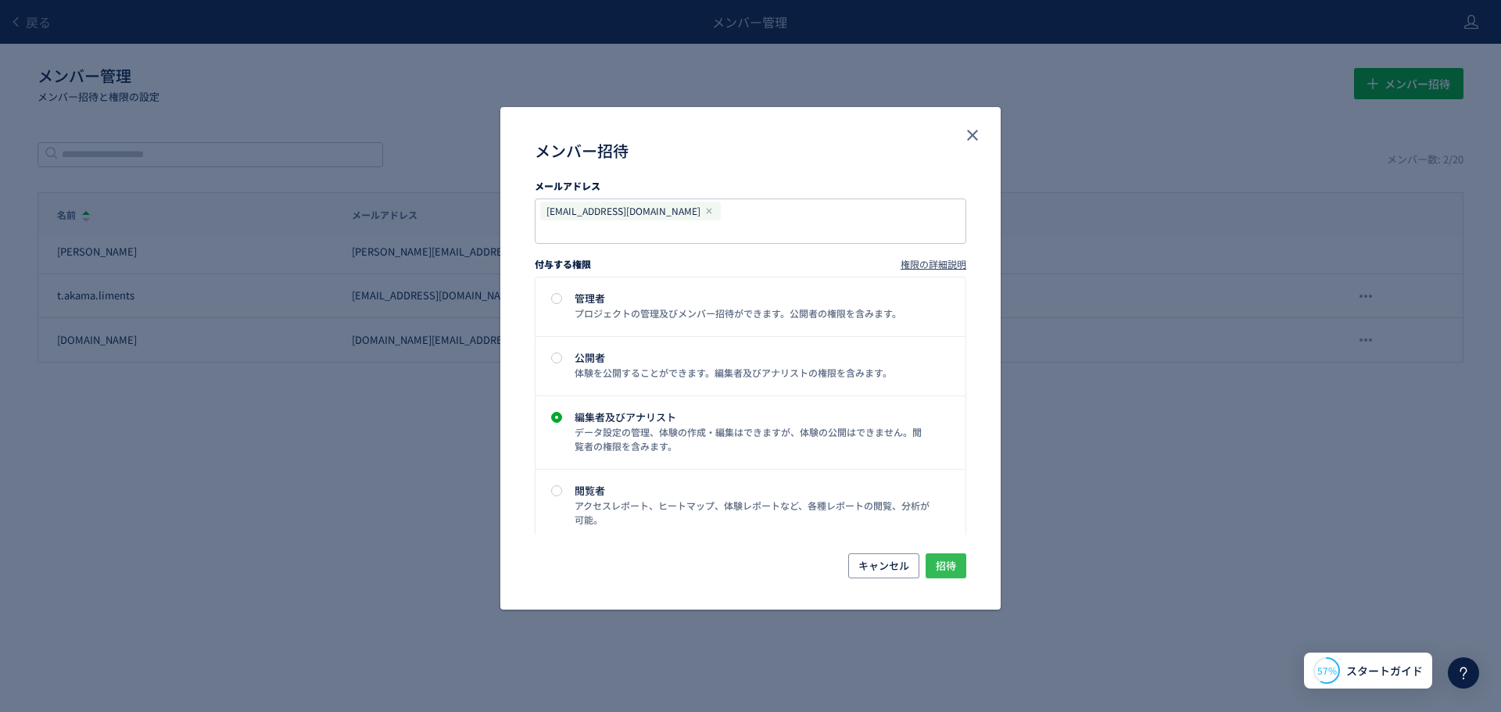
click at [941, 562] on span "招待" at bounding box center [946, 565] width 20 height 25
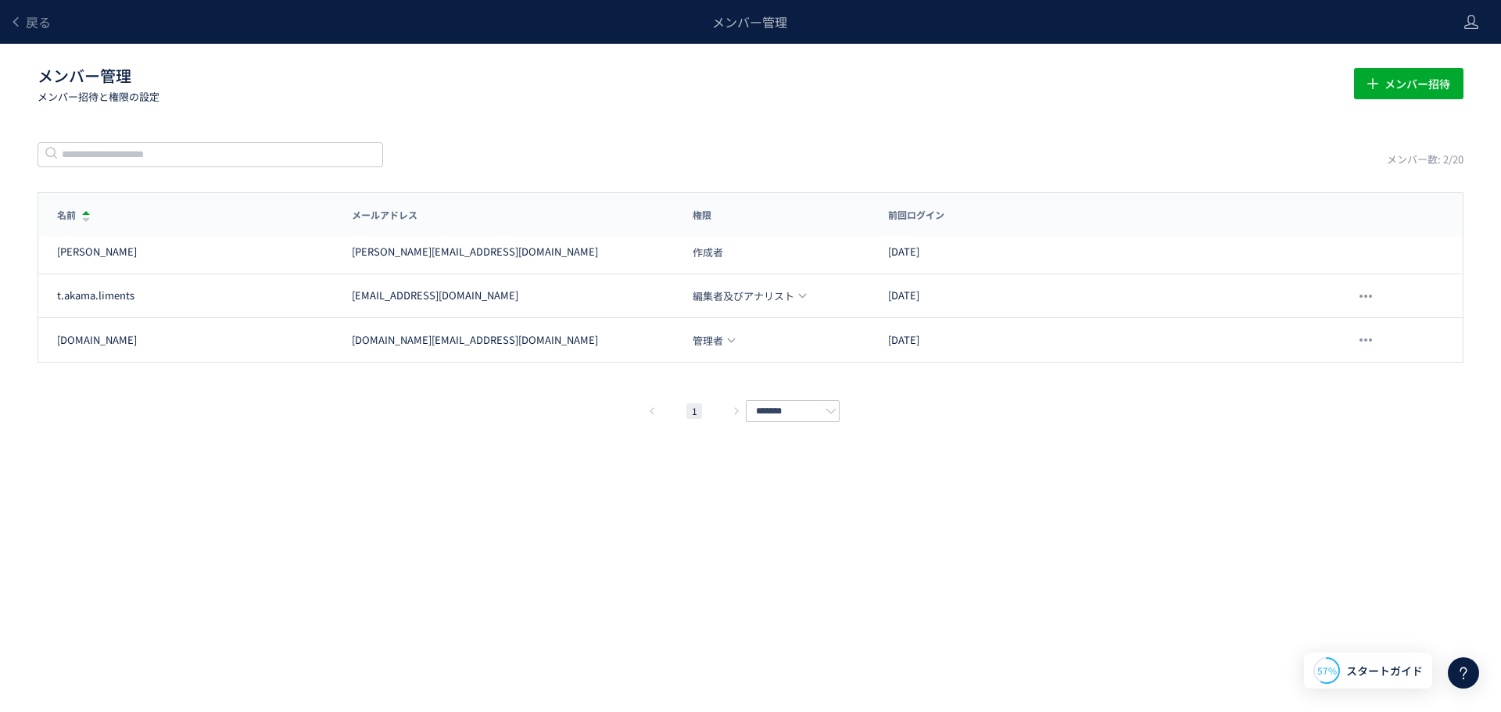
drag, startPoint x: 539, startPoint y: 462, endPoint x: 694, endPoint y: 360, distance: 185.8
click at [543, 458] on div "戻る メンバー管理 メンバー管理 メンバー招待と権限の設定 メンバー招待 メンバー数: 2/20 名前 メールアドレス 権限 前回ログイン 名前 メールアドレ…" at bounding box center [750, 332] width 1501 height 665
click at [1417, 80] on span "メンバー招待" at bounding box center [1418, 83] width 66 height 31
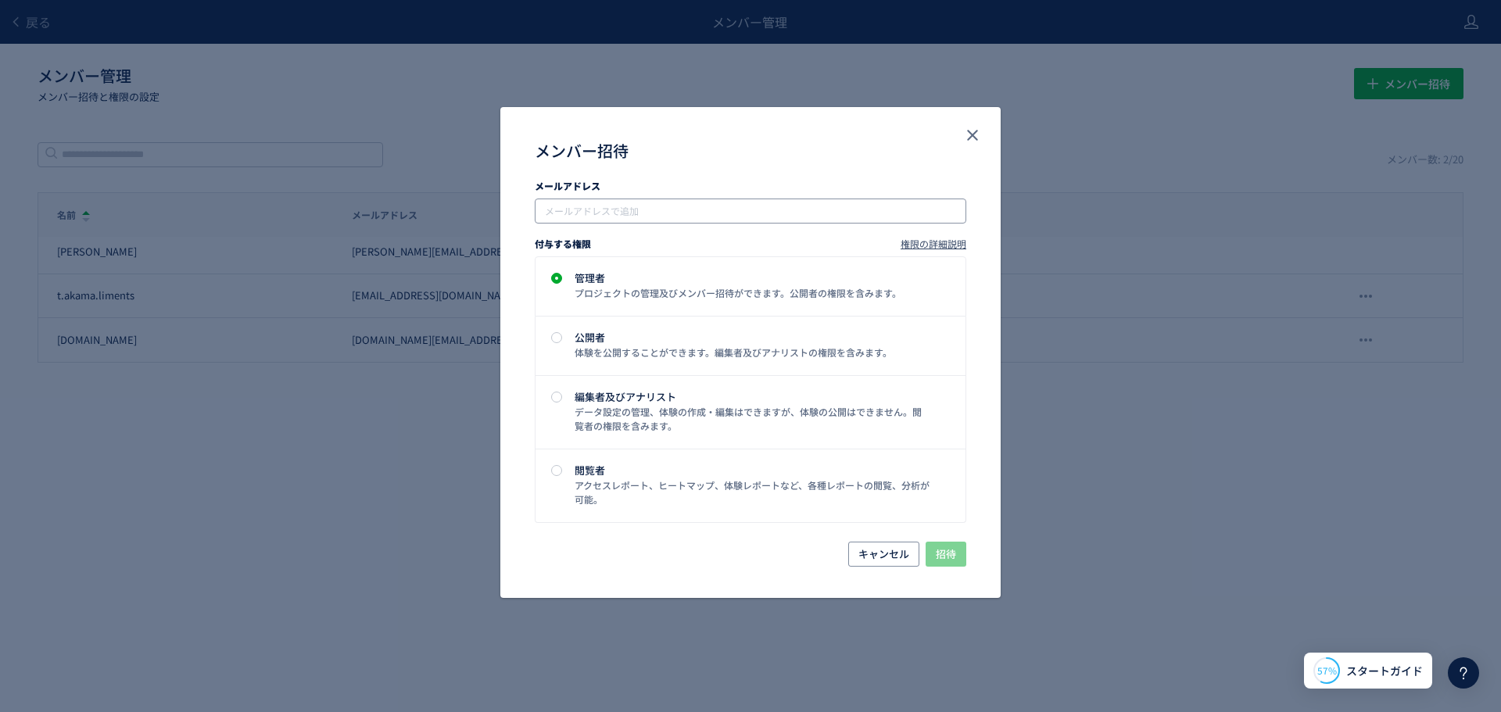
click at [795, 212] on input "メンバー招待" at bounding box center [752, 211] width 419 height 19
paste input "**********"
type input "**********"
click at [719, 166] on div "メンバー招待" at bounding box center [750, 143] width 500 height 72
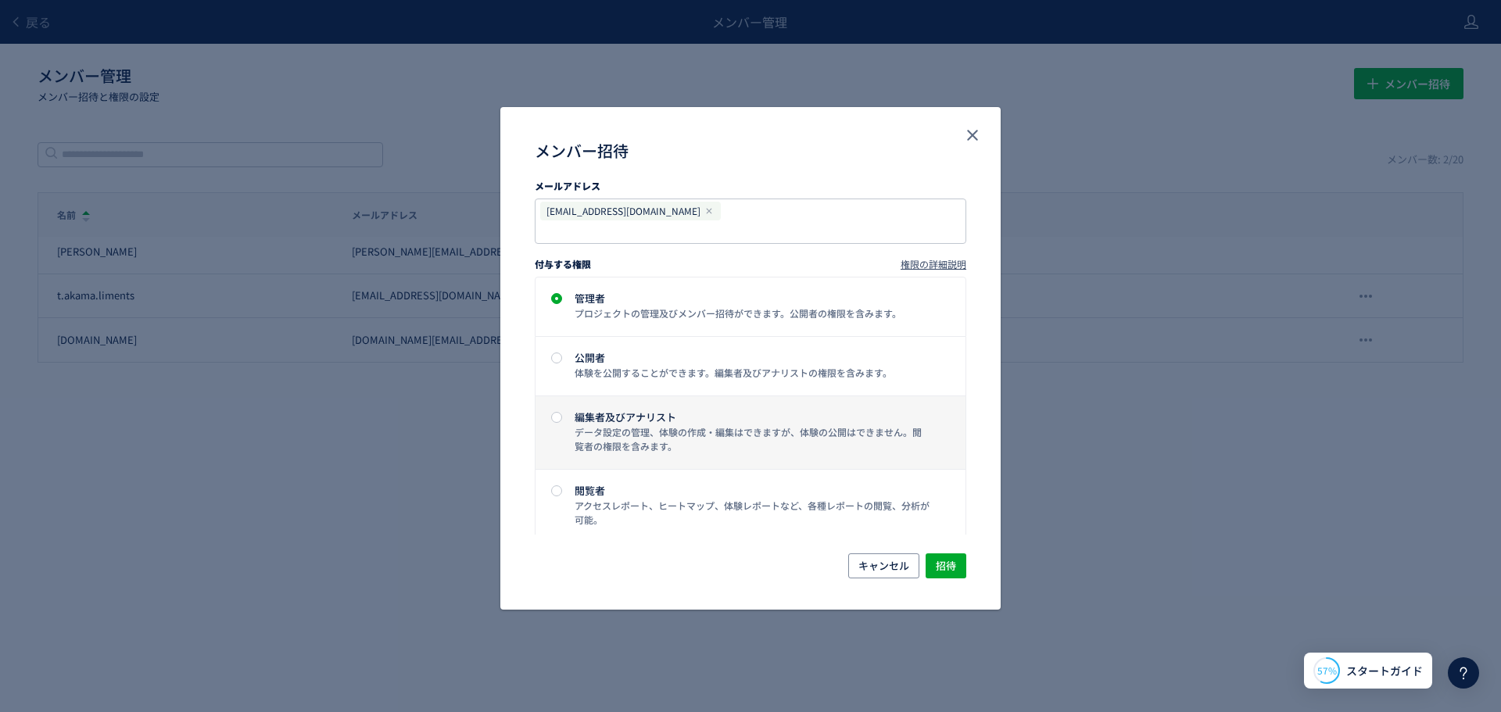
click at [656, 425] on div "データ設定の管理、体験の作成・編集はできますが、体験の公開はできません。閲覧者の権限を含みます。" at bounding box center [753, 439] width 356 height 28
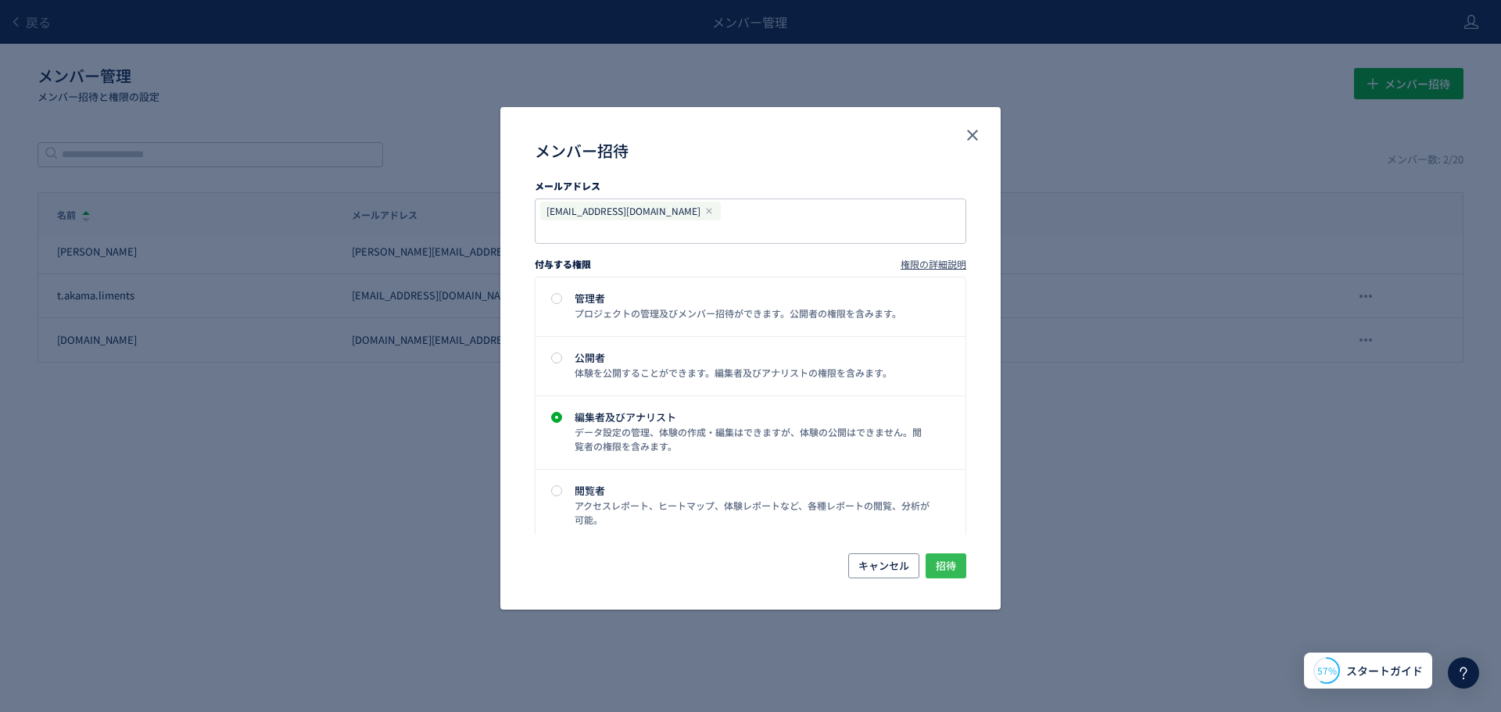
click at [952, 553] on span "招待" at bounding box center [946, 565] width 20 height 25
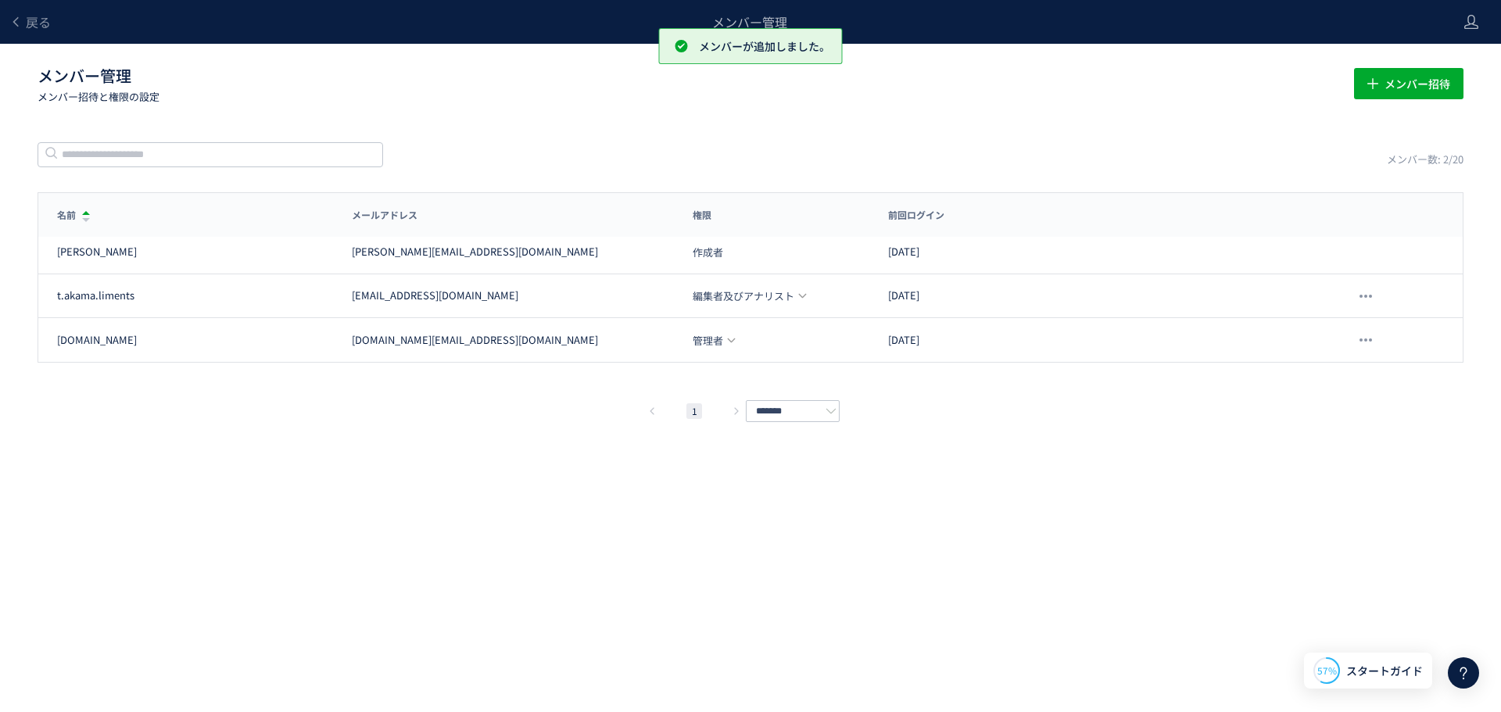
drag, startPoint x: 731, startPoint y: 522, endPoint x: 158, endPoint y: 30, distance: 755.1
click at [701, 516] on div "戻る メンバー管理 メンバー管理 メンバー招待と権限の設定 メンバー招待 メンバー数: 2/20 名前 メールアドレス 権限 前回ログイン 名前 メールアドレ…" at bounding box center [750, 332] width 1501 height 665
click at [503, 455] on div "戻る メンバー管理 メンバー管理 メンバー招待と権限の設定 メンバー招待 メンバー数: 2/20 名前 メールアドレス 権限 前回ログイン 名前 メールアドレ…" at bounding box center [750, 332] width 1501 height 665
click at [1130, 476] on div "戻る メンバー管理 メンバー管理 メンバー招待と権限の設定 メンバー招待 メンバー数: 2/20 名前 メールアドレス 権限 前回ログイン 名前 メールアドレ…" at bounding box center [750, 332] width 1501 height 665
drag, startPoint x: 1068, startPoint y: 466, endPoint x: 1019, endPoint y: 411, distance: 73.1
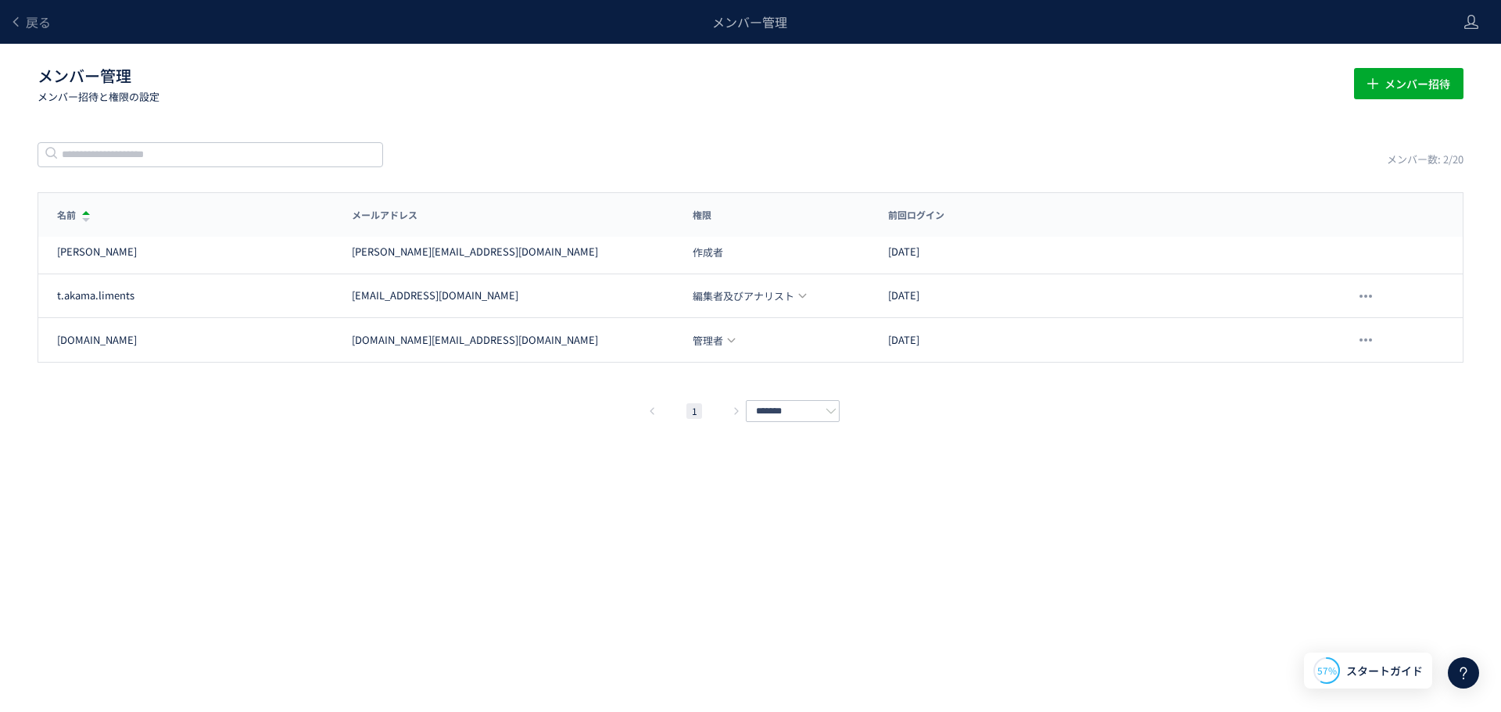
click at [1051, 449] on div "戻る メンバー管理 メンバー管理 メンバー招待と権限の設定 メンバー招待 メンバー数: 2/20 名前 メールアドレス 権限 前回ログイン 名前 メールアドレ…" at bounding box center [750, 332] width 1501 height 665
click at [775, 94] on p "メンバー招待と権限の設定" at bounding box center [687, 96] width 1298 height 15
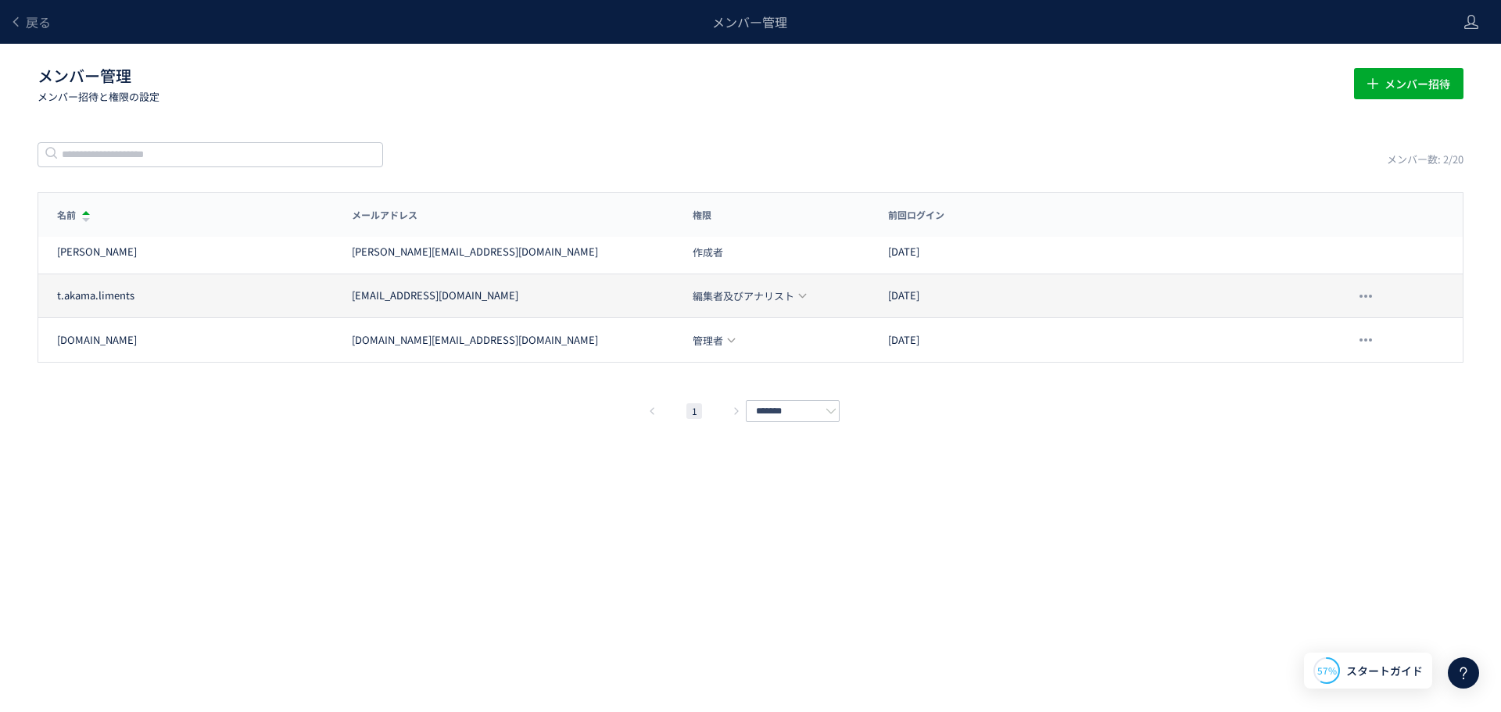
drag, startPoint x: 510, startPoint y: 294, endPoint x: 281, endPoint y: 297, distance: 229.1
click at [292, 296] on div "t.akama.liments t.akama.liments@gmail.com 編集者及びアナリスト 2025/10/15" at bounding box center [750, 296] width 1424 height 44
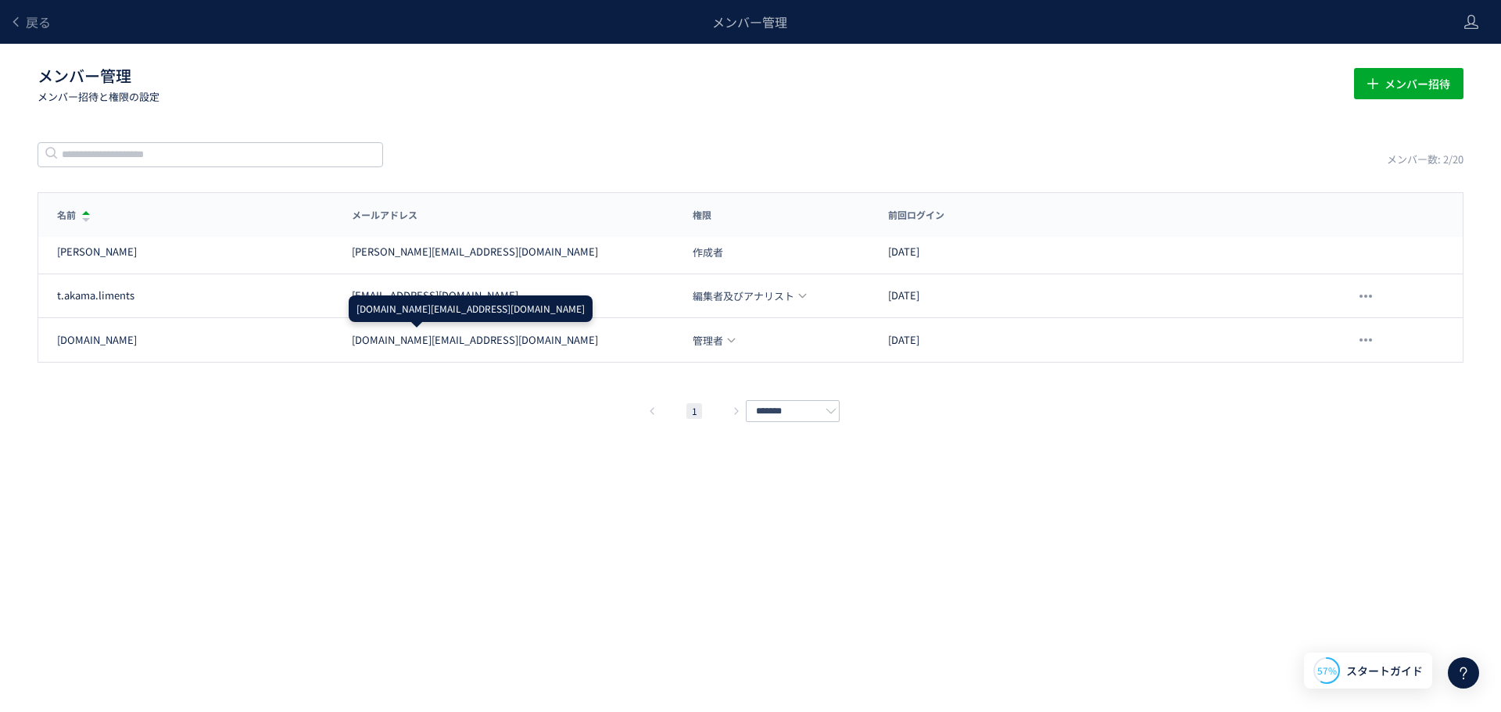
click at [478, 424] on div "戻る メンバー管理 メンバー管理 メンバー招待と権限の設定 メンバー招待 メンバー数: 2/20 名前 メールアドレス 権限 前回ログイン 名前 メールアドレ…" at bounding box center [750, 332] width 1501 height 665
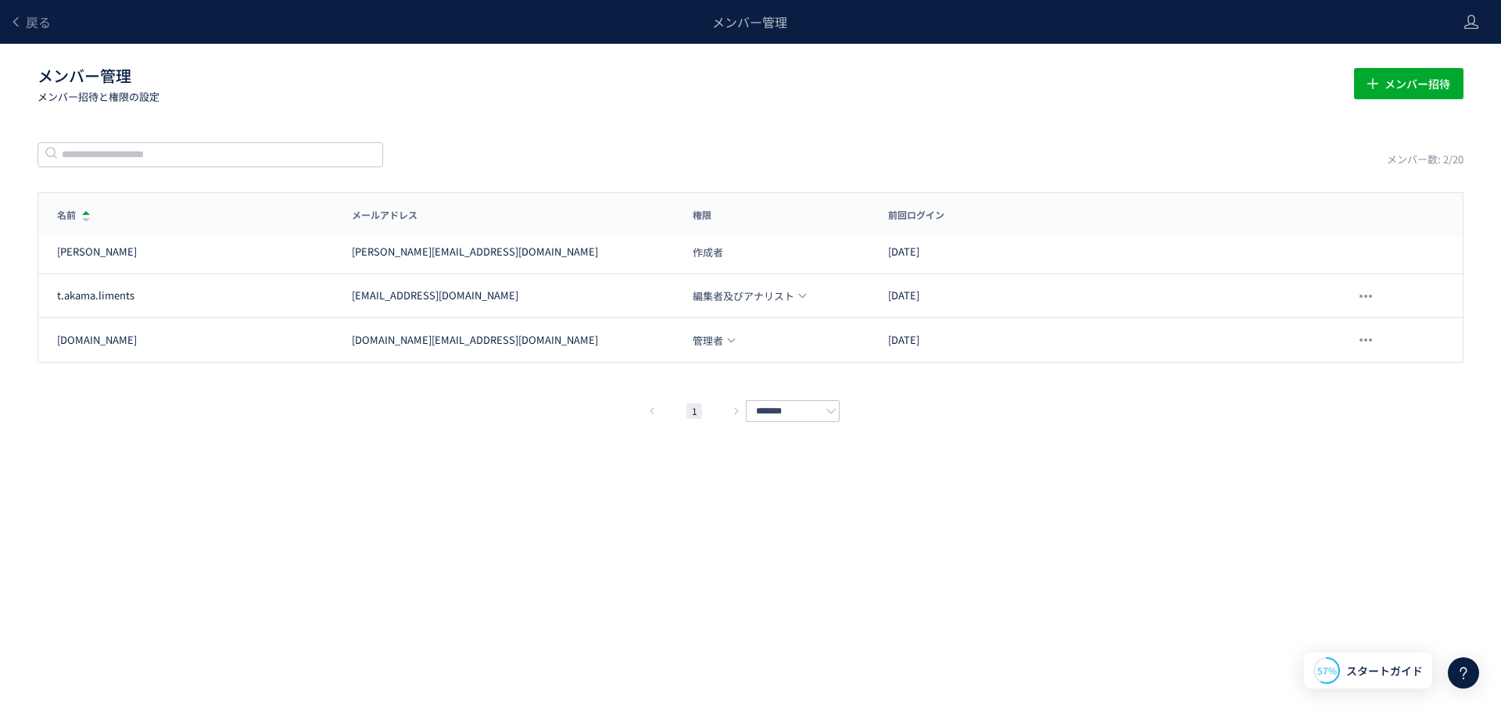
click at [1115, 467] on div "戻る メンバー管理 メンバー管理 メンバー招待と権限の設定 メンバー招待 メンバー数: 2/20 名前 メールアドレス 権限 前回ログイン 名前 メールアドレ…" at bounding box center [750, 332] width 1501 height 665
drag, startPoint x: 1160, startPoint y: 109, endPoint x: 710, endPoint y: 2, distance: 463.0
click at [1159, 109] on div "戻る メンバー管理 メンバー管理 メンバー招待と権限の設定 メンバー招待 メンバー数: 2/20 名前 メールアドレス 権限 前回ログイン 名前 メールアドレ…" at bounding box center [750, 332] width 1501 height 665
